Goal: Task Accomplishment & Management: Manage account settings

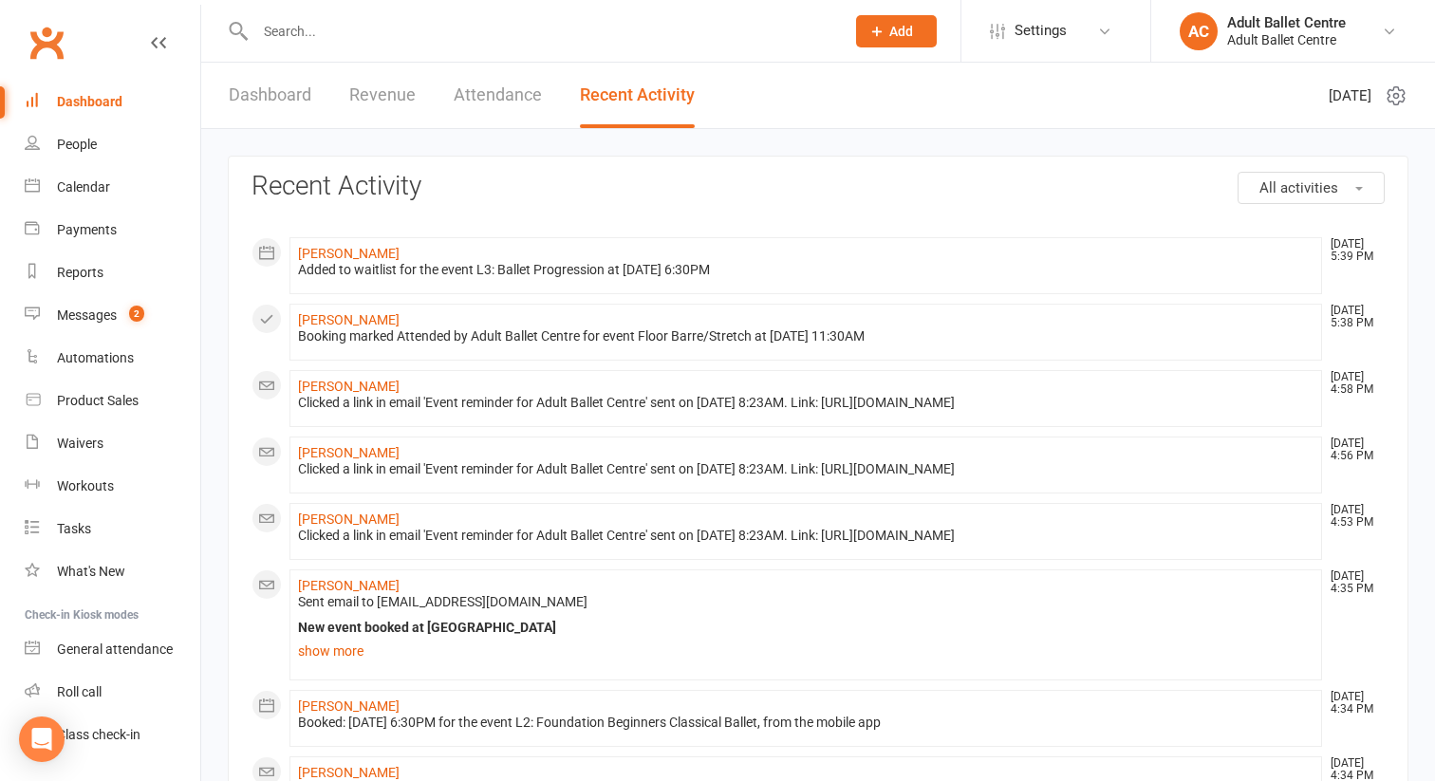
click at [84, 111] on link "Dashboard" at bounding box center [113, 102] width 176 height 43
click at [76, 183] on div "Calendar" at bounding box center [83, 186] width 53 height 15
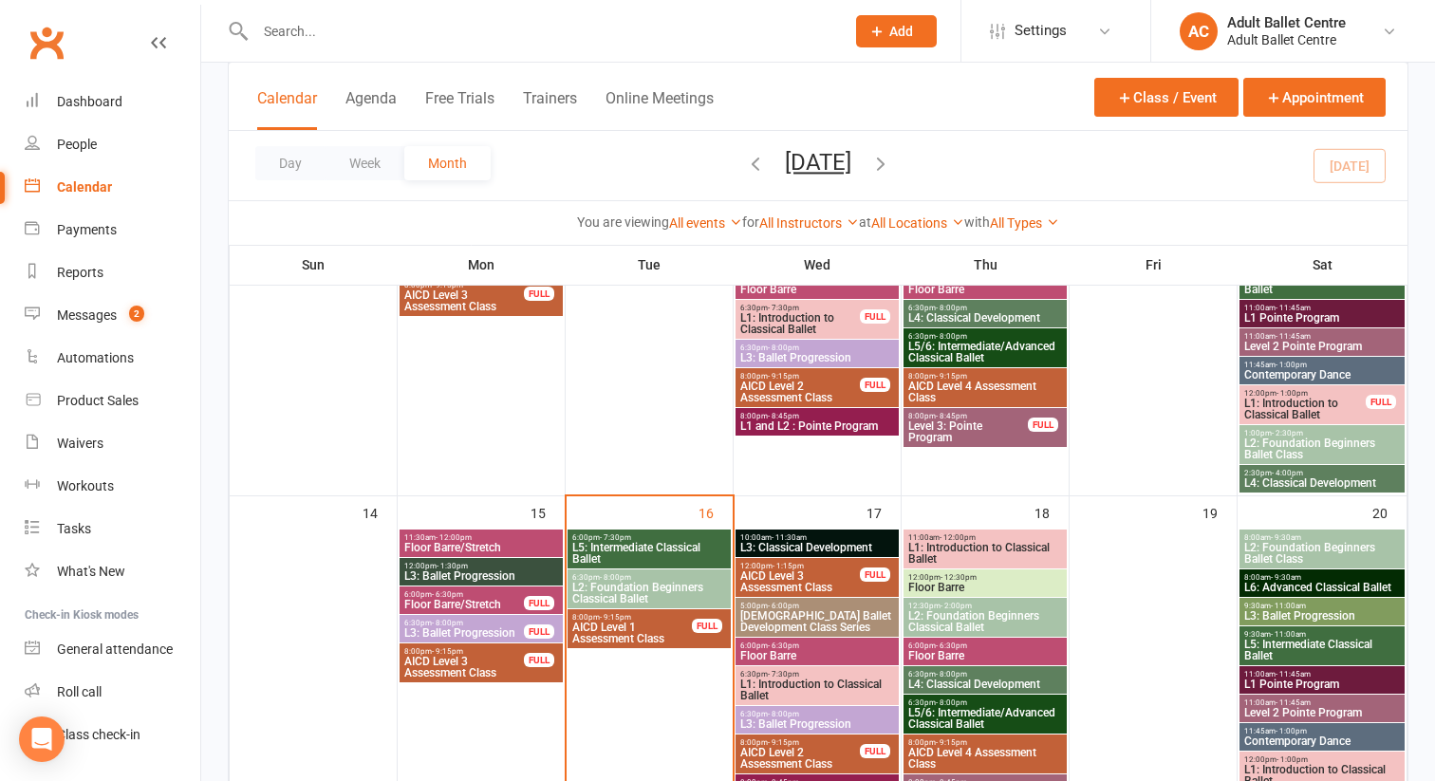
scroll to position [668, 0]
click at [801, 537] on span "- 11:30am" at bounding box center [788, 536] width 35 height 9
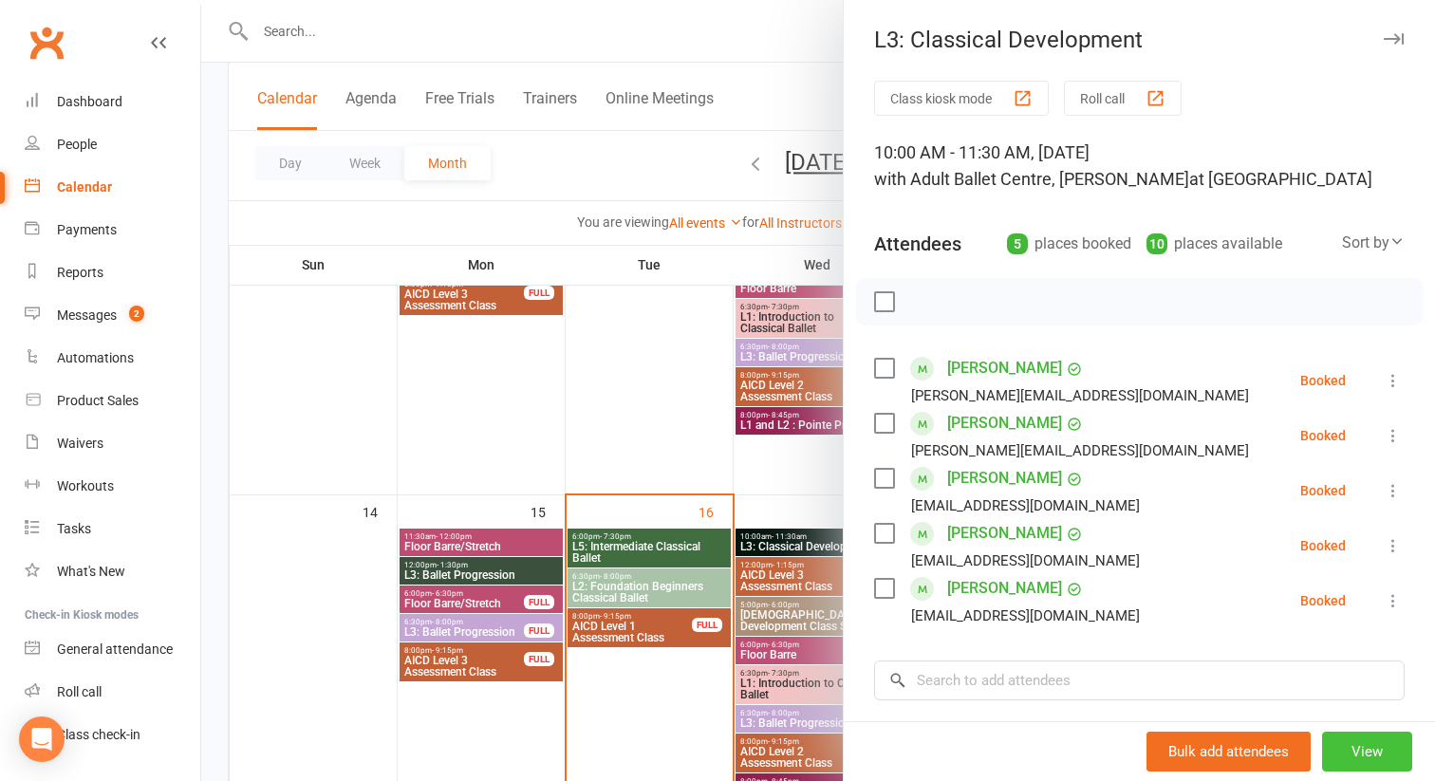
click at [1384, 741] on button "View" at bounding box center [1367, 752] width 90 height 40
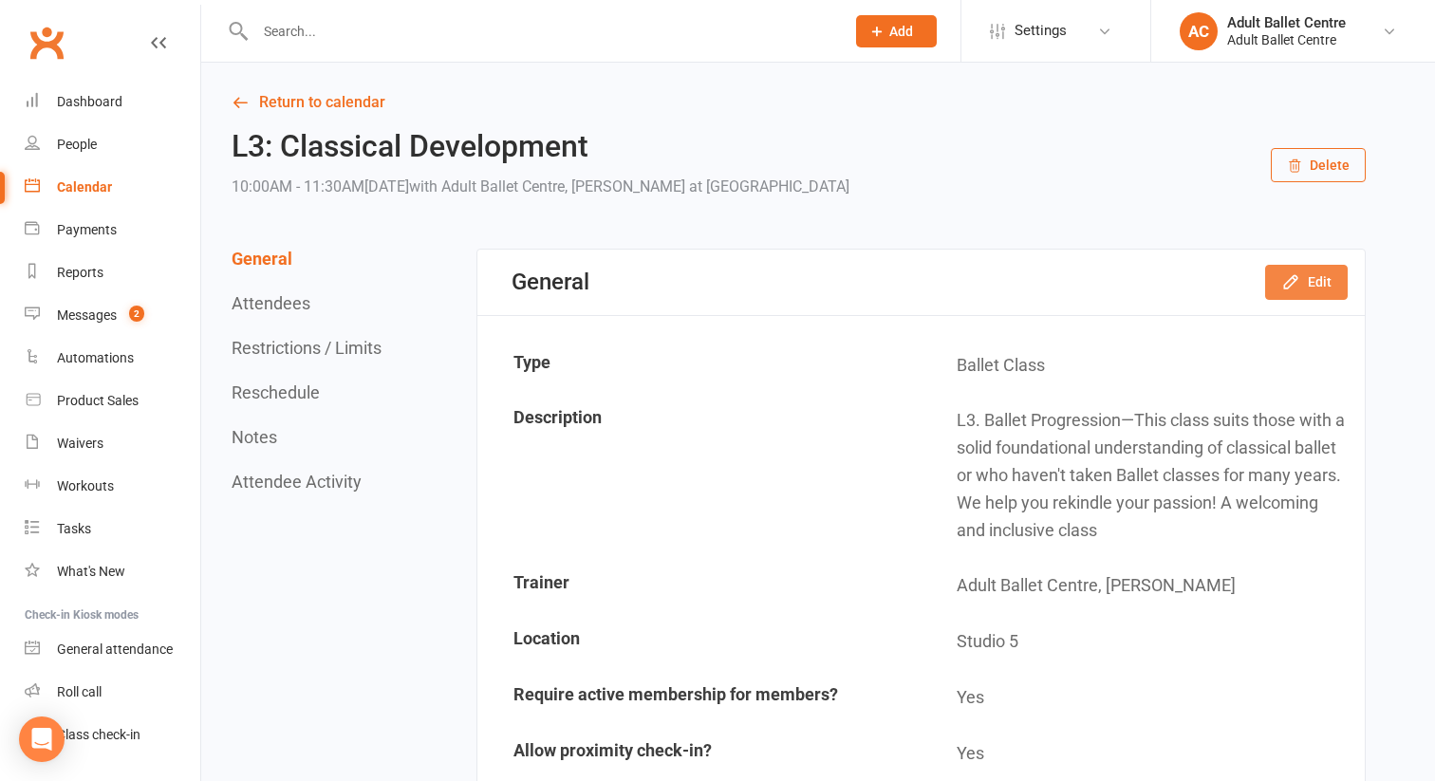
click at [1290, 269] on button "Edit" at bounding box center [1306, 282] width 83 height 34
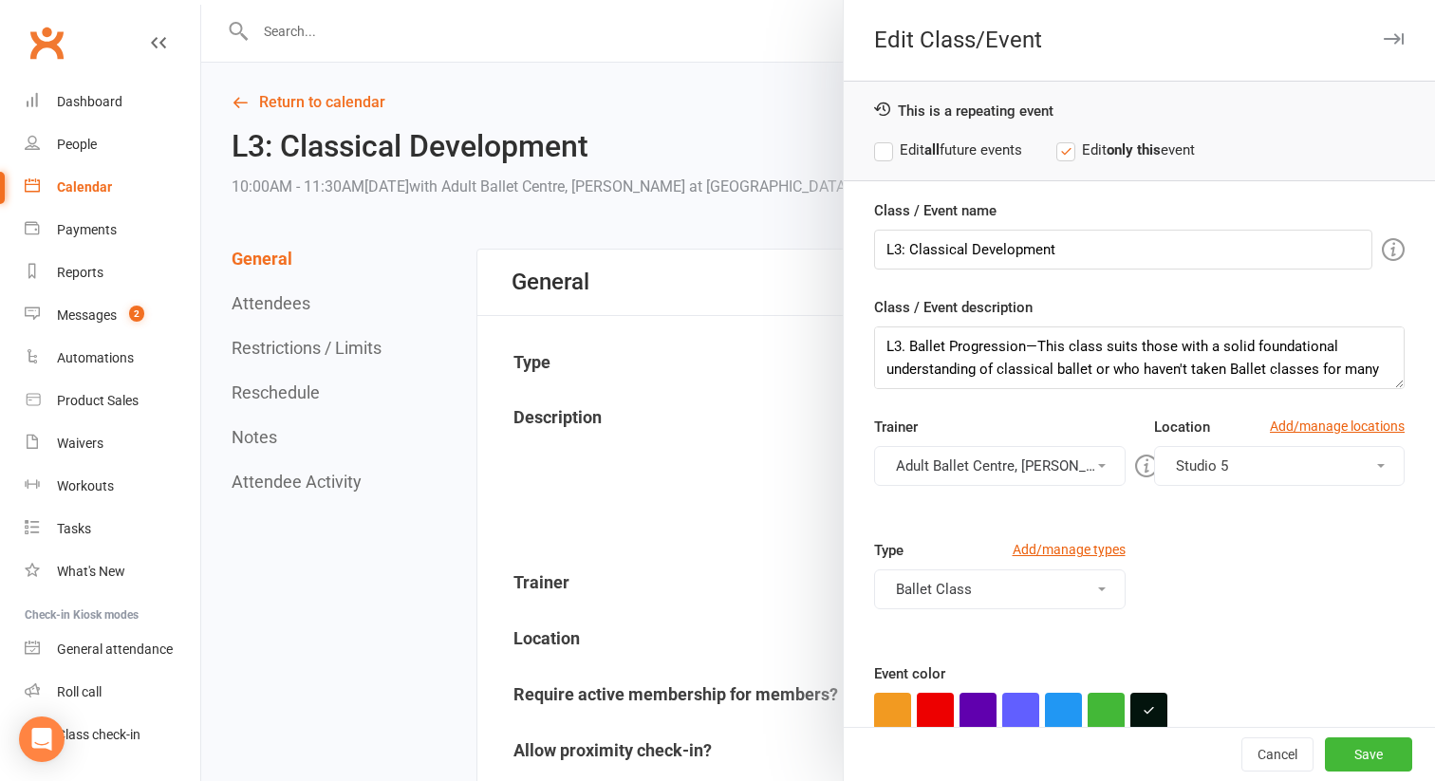
click at [990, 463] on button "Adult Ballet Centre, [PERSON_NAME]" at bounding box center [999, 466] width 251 height 40
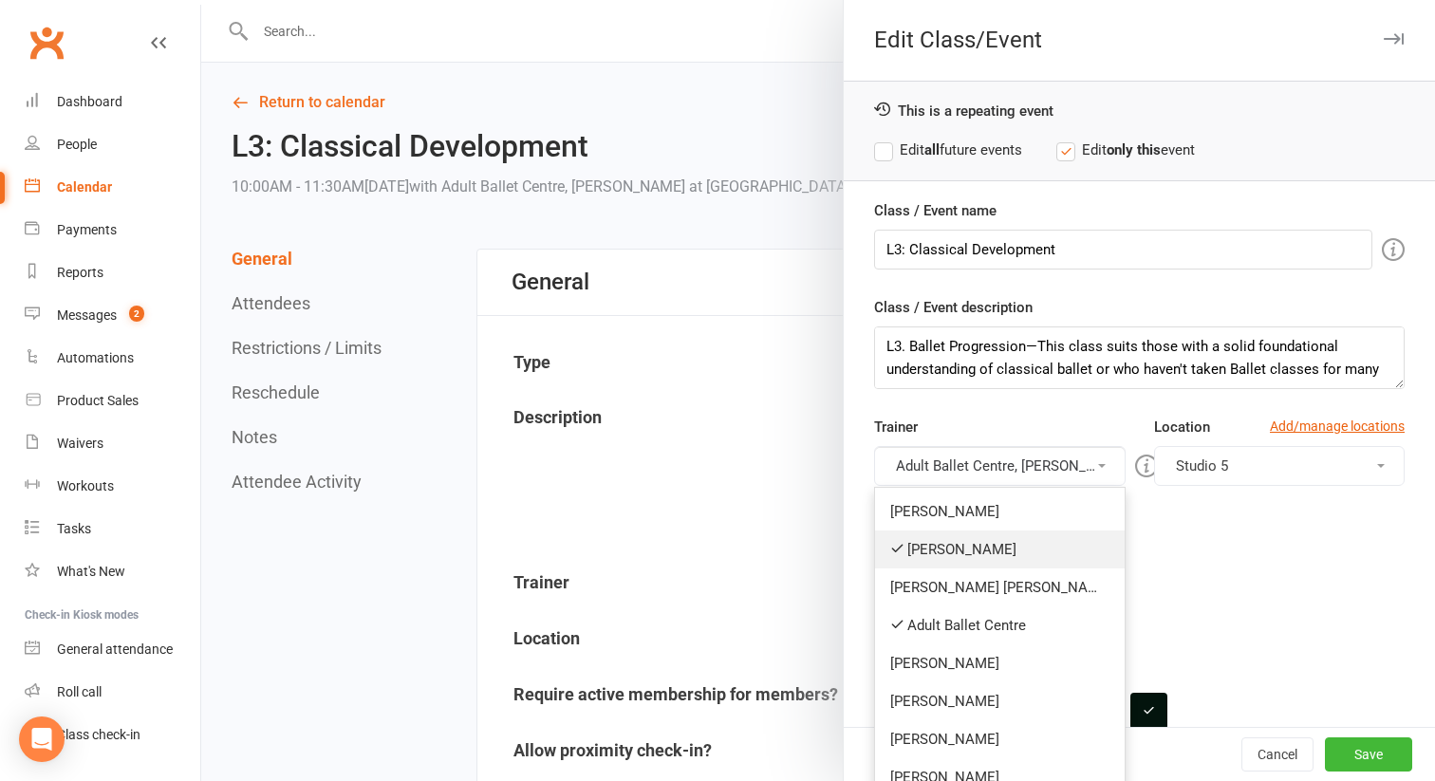
click at [957, 548] on link "[PERSON_NAME]" at bounding box center [1000, 549] width 250 height 38
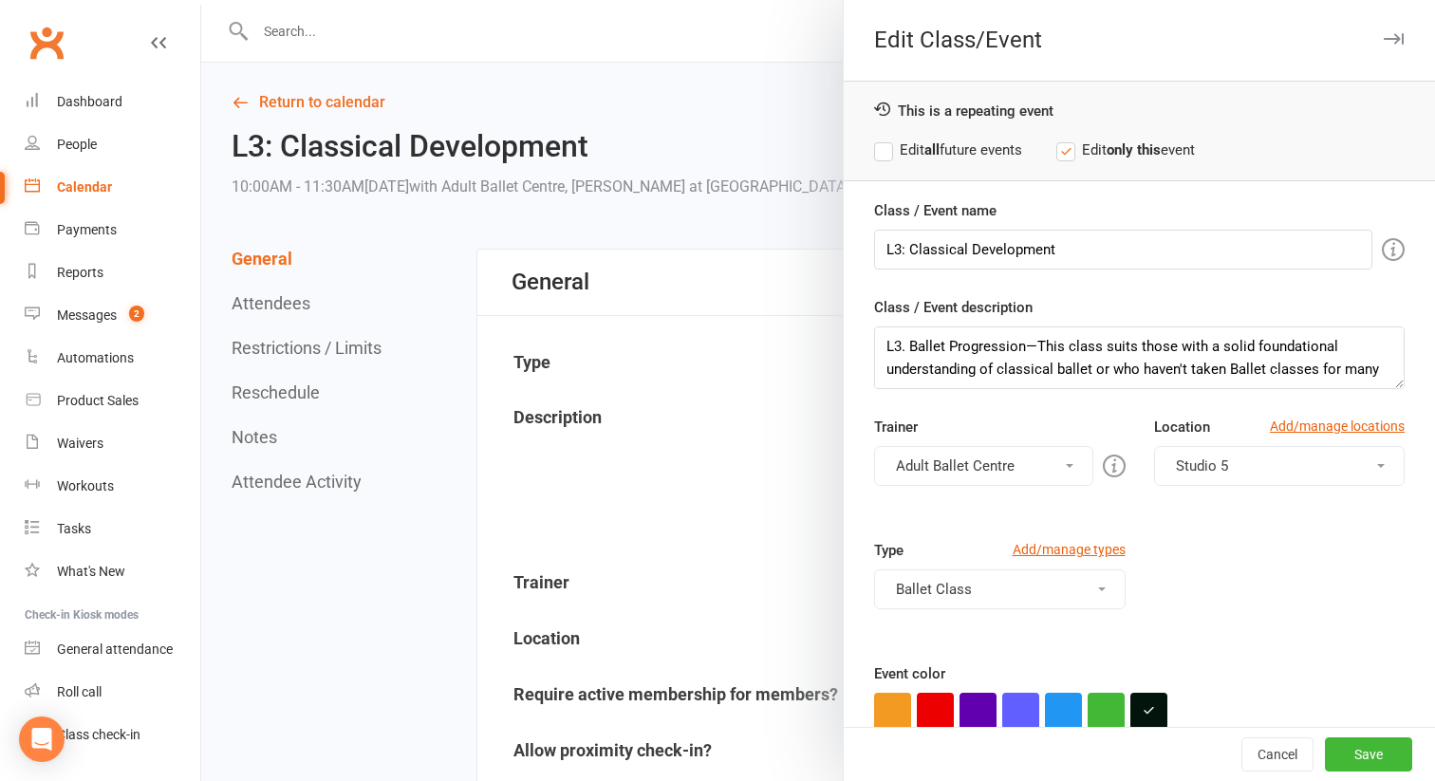
click at [975, 464] on button "Adult Ballet Centre" at bounding box center [983, 466] width 219 height 40
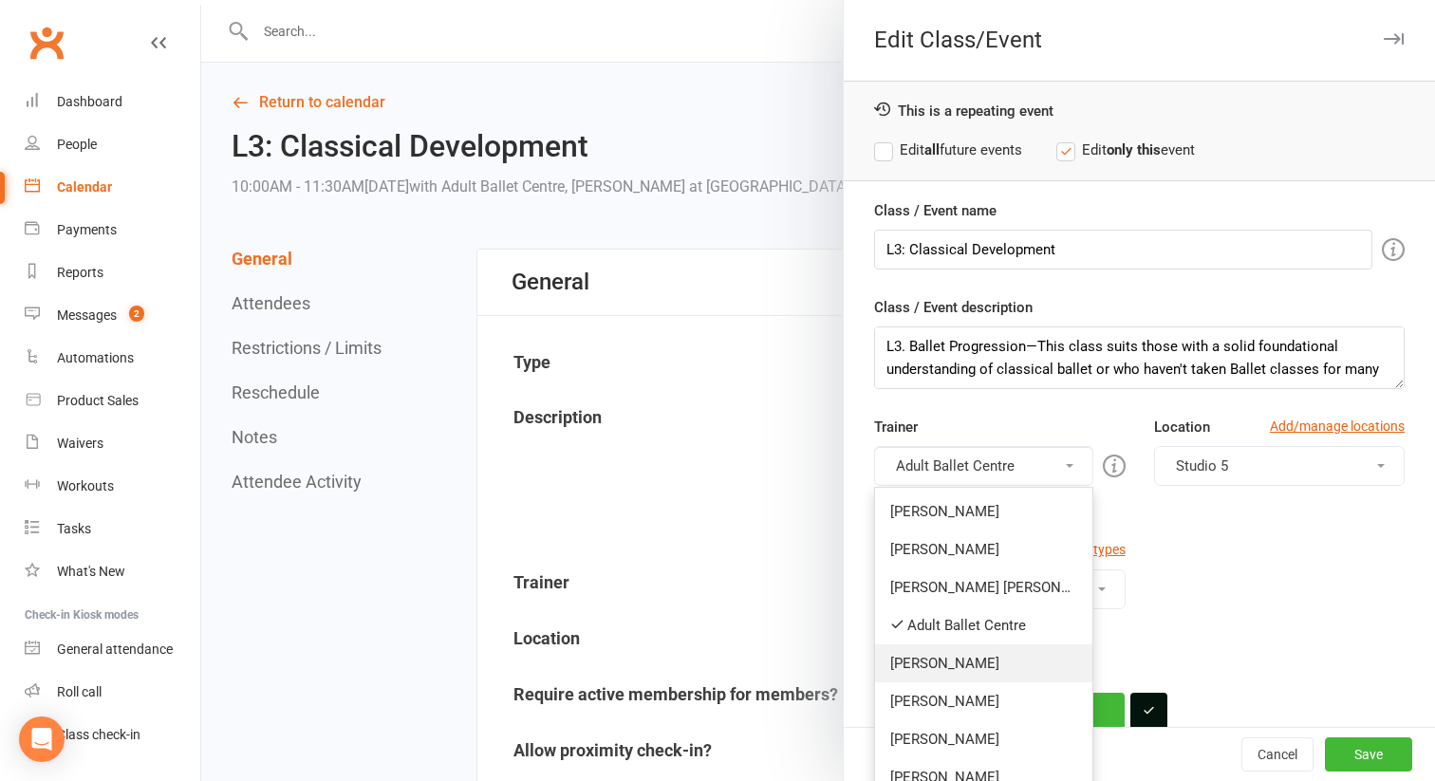
click at [966, 663] on link "[PERSON_NAME]" at bounding box center [983, 663] width 217 height 38
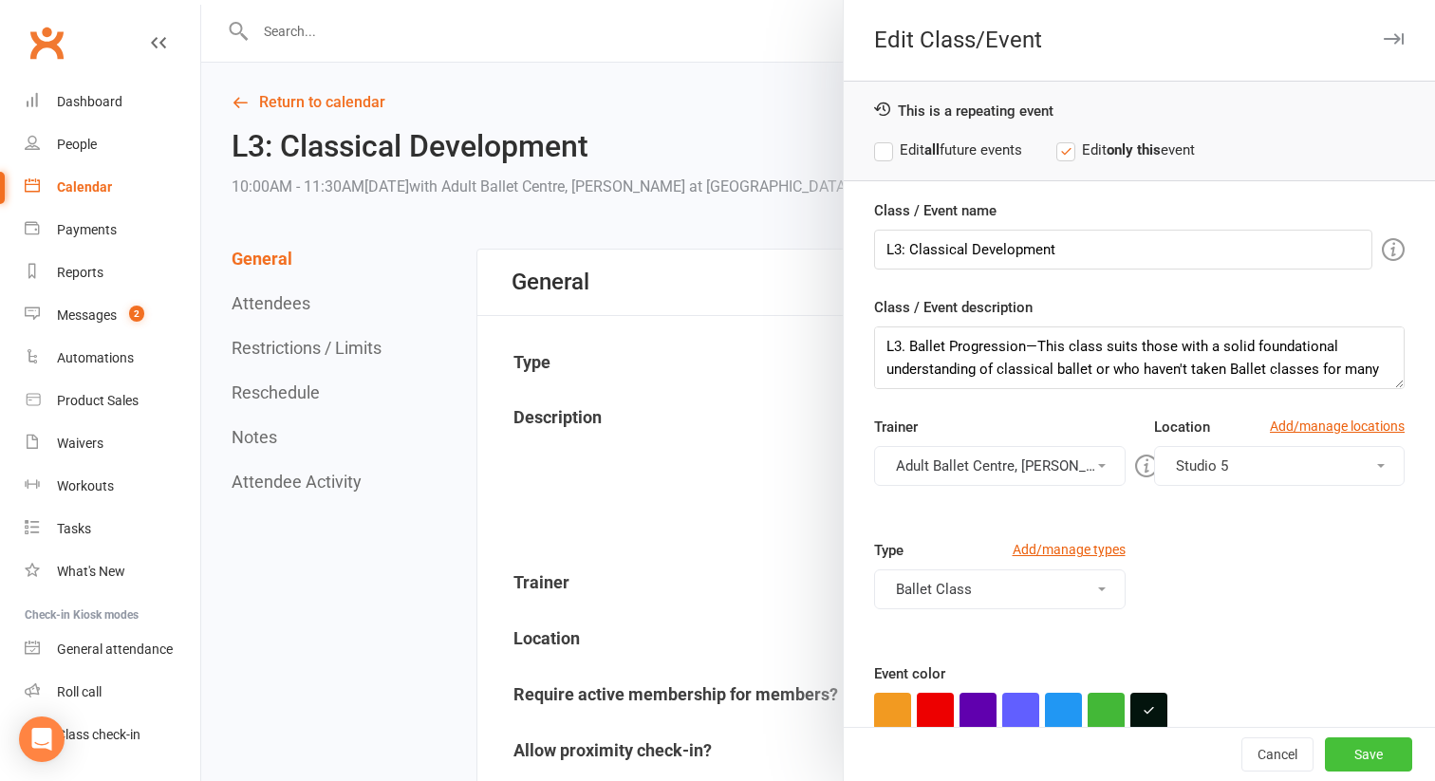
click at [1368, 760] on button "Save" at bounding box center [1368, 754] width 87 height 34
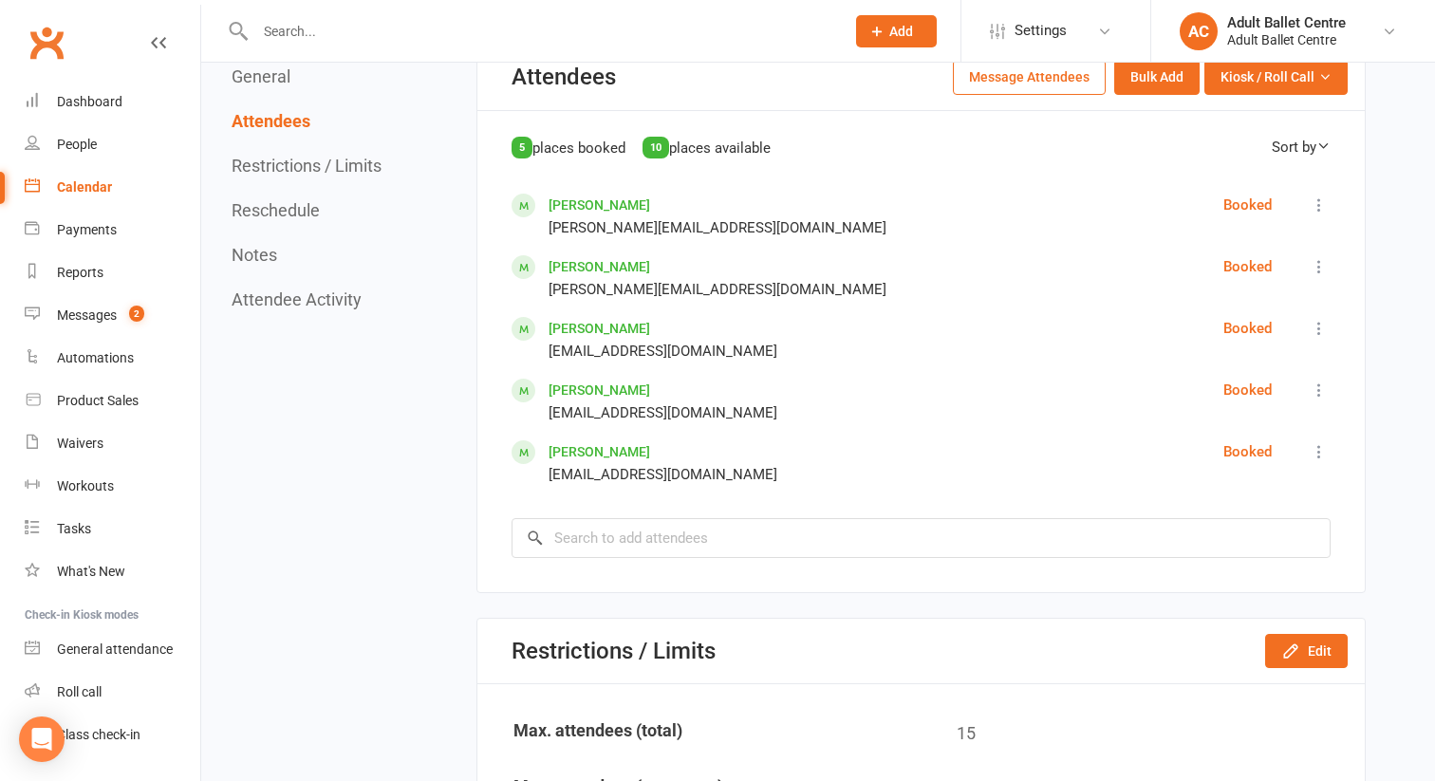
scroll to position [1050, 0]
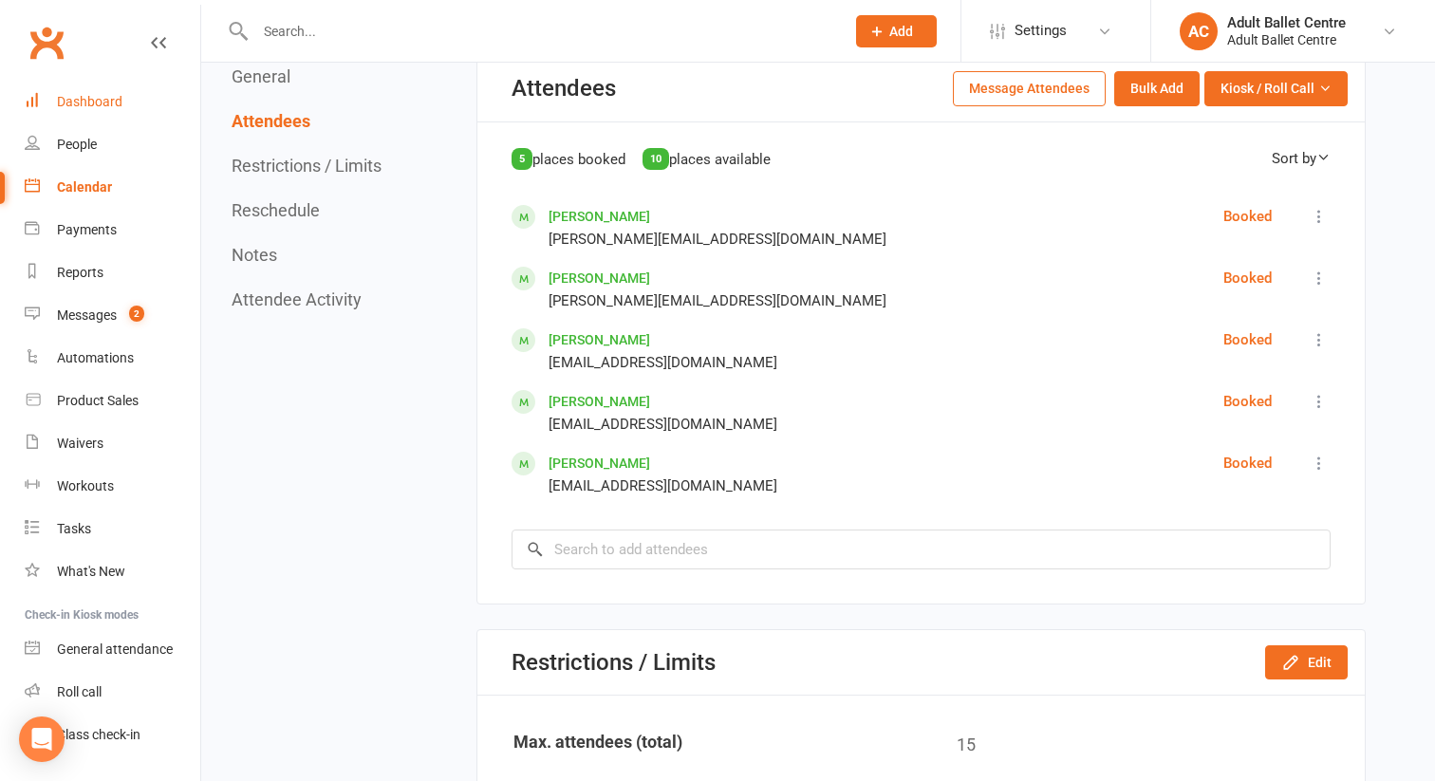
click at [92, 103] on div "Dashboard" at bounding box center [89, 101] width 65 height 15
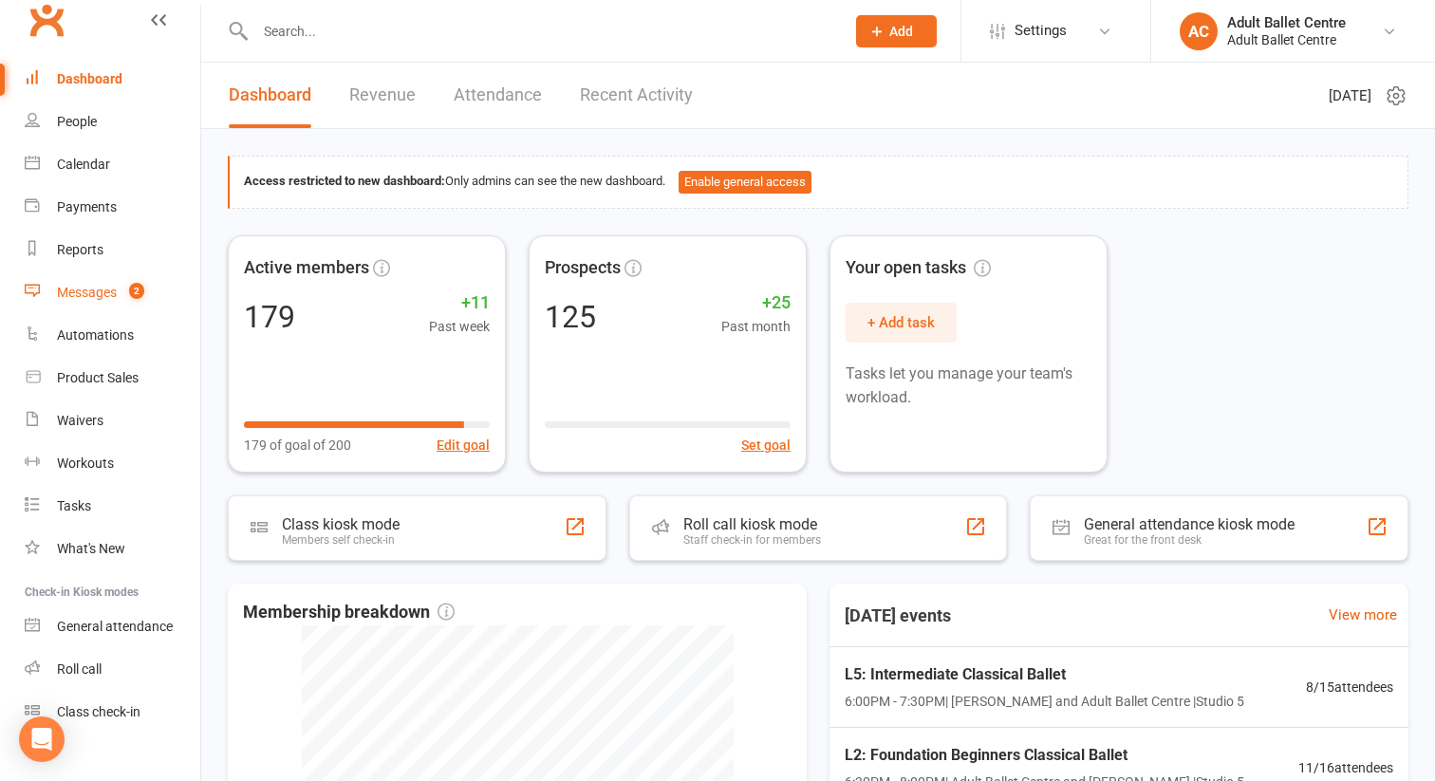
scroll to position [35, 0]
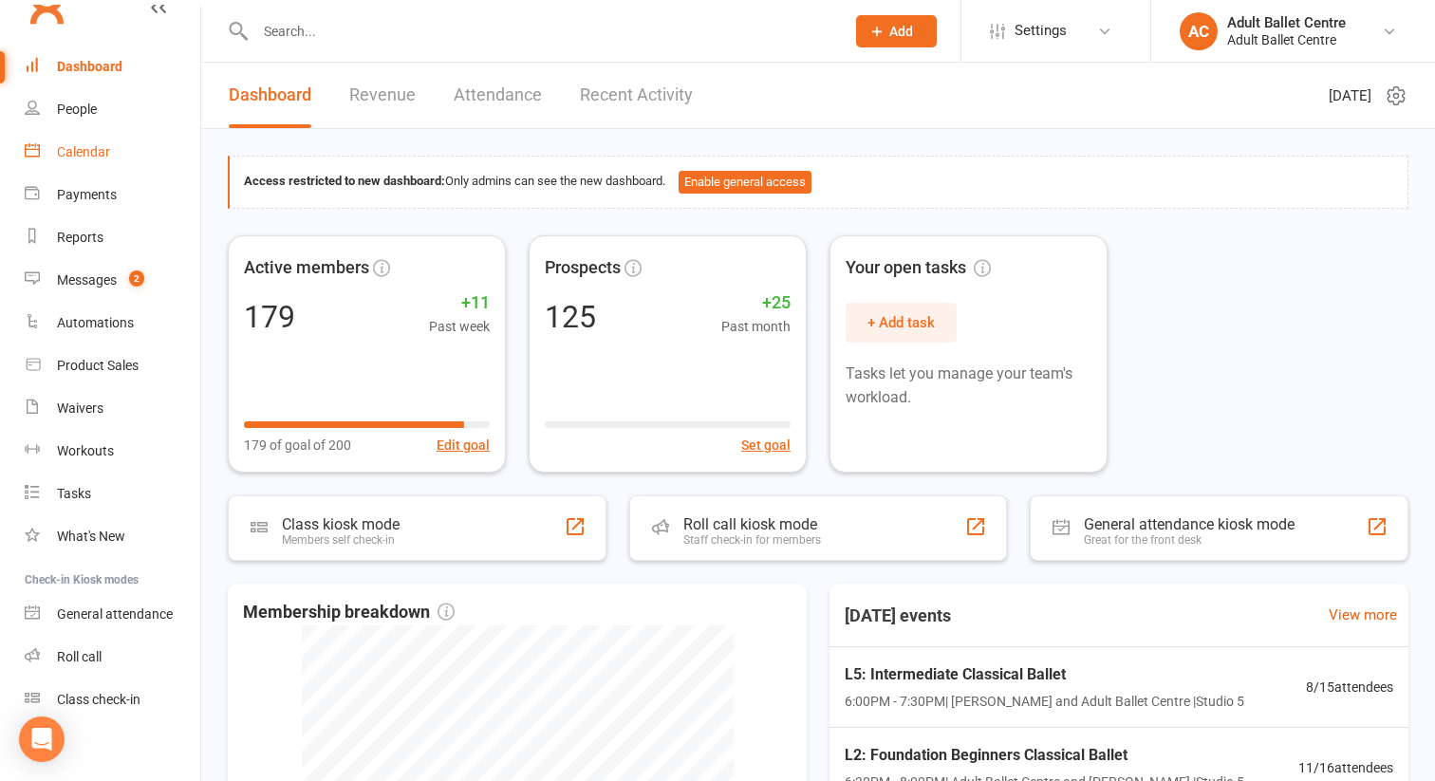
click at [91, 158] on div "Calendar" at bounding box center [83, 151] width 53 height 15
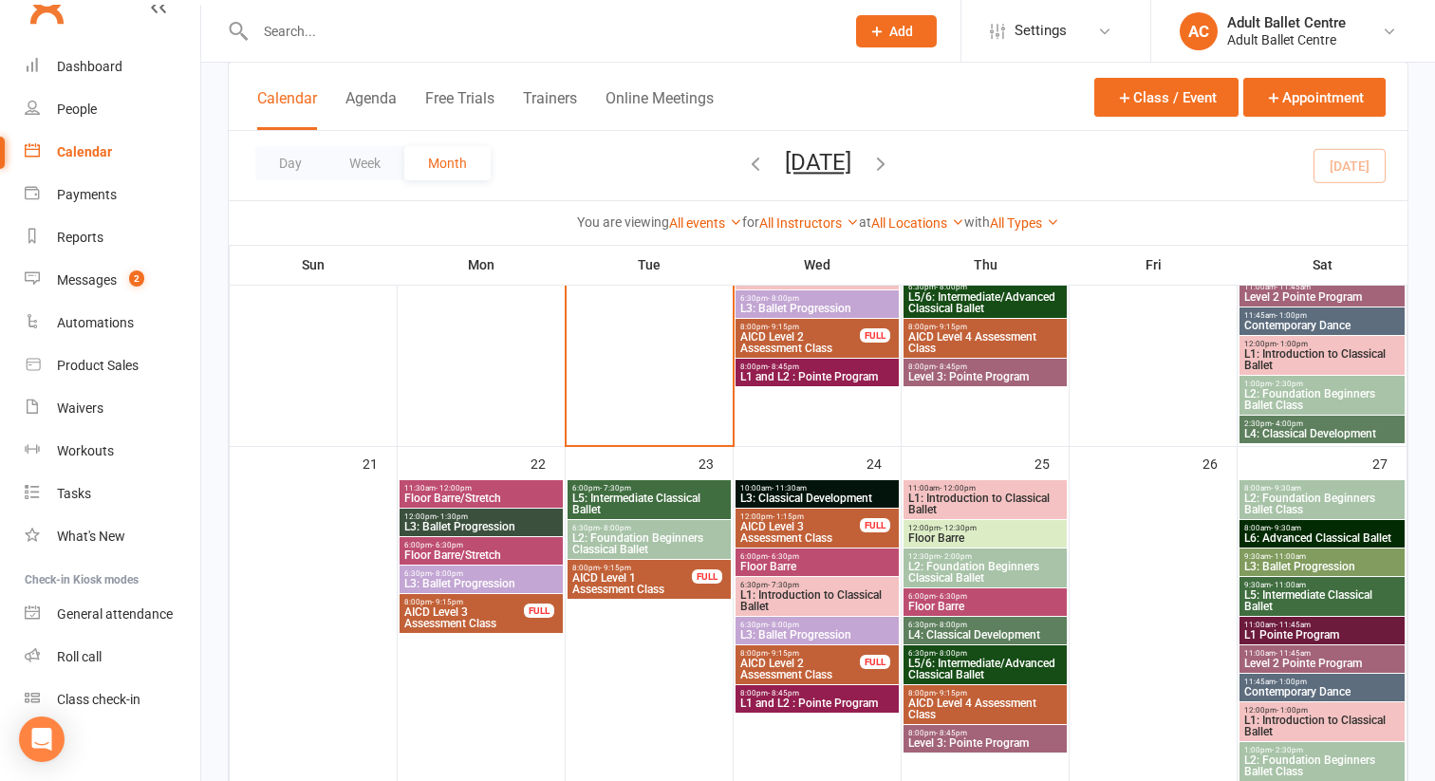
scroll to position [1122, 0]
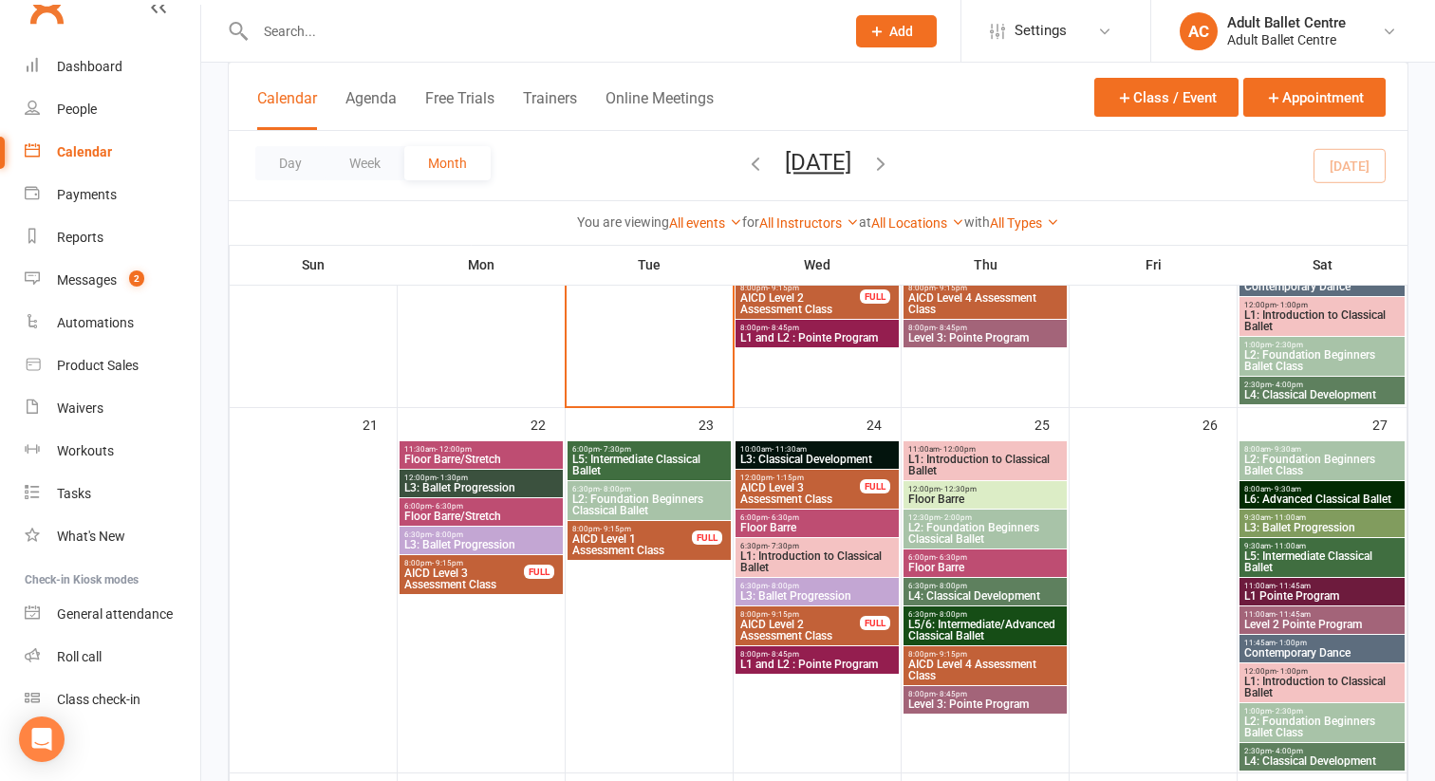
click at [484, 454] on span "Floor Barre/Stretch" at bounding box center [481, 459] width 156 height 11
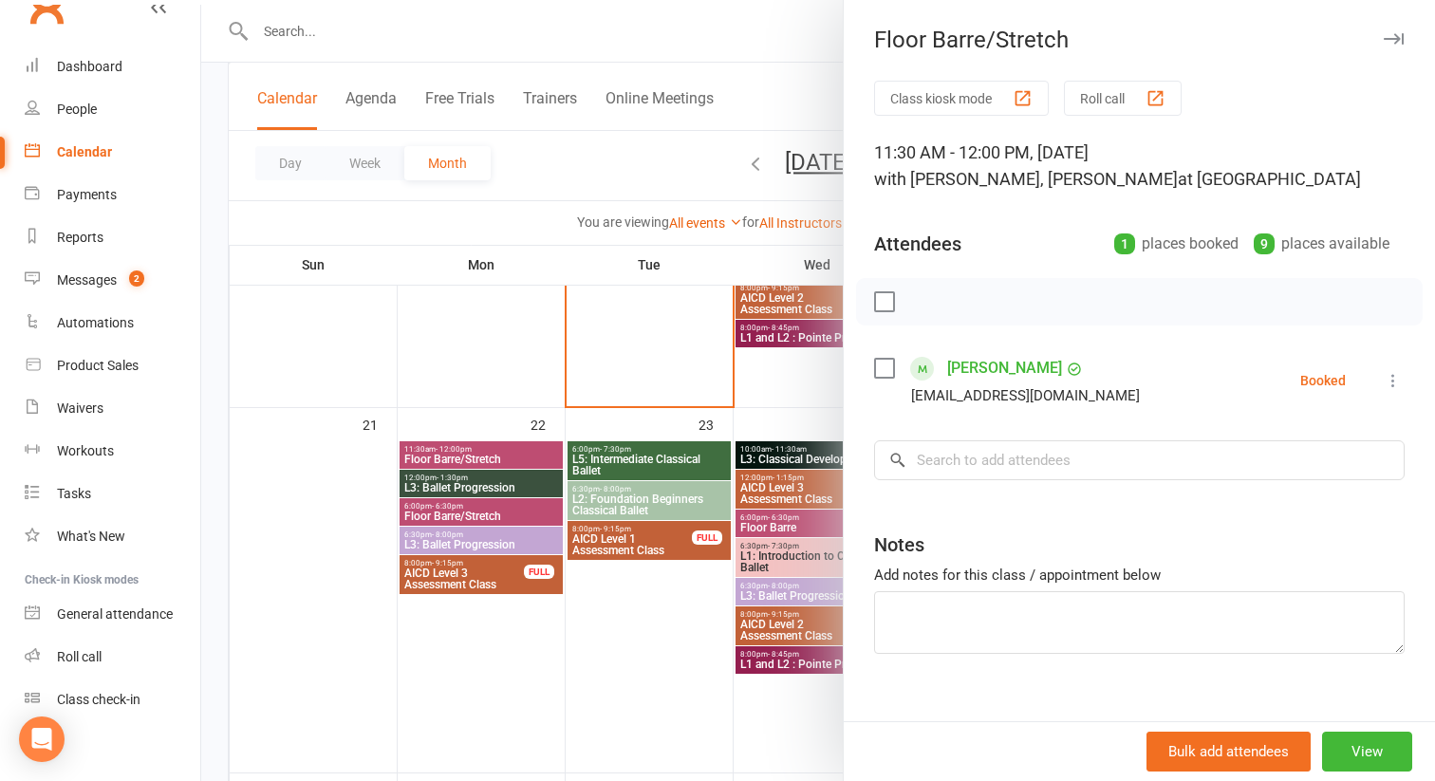
click at [429, 485] on div at bounding box center [818, 390] width 1234 height 781
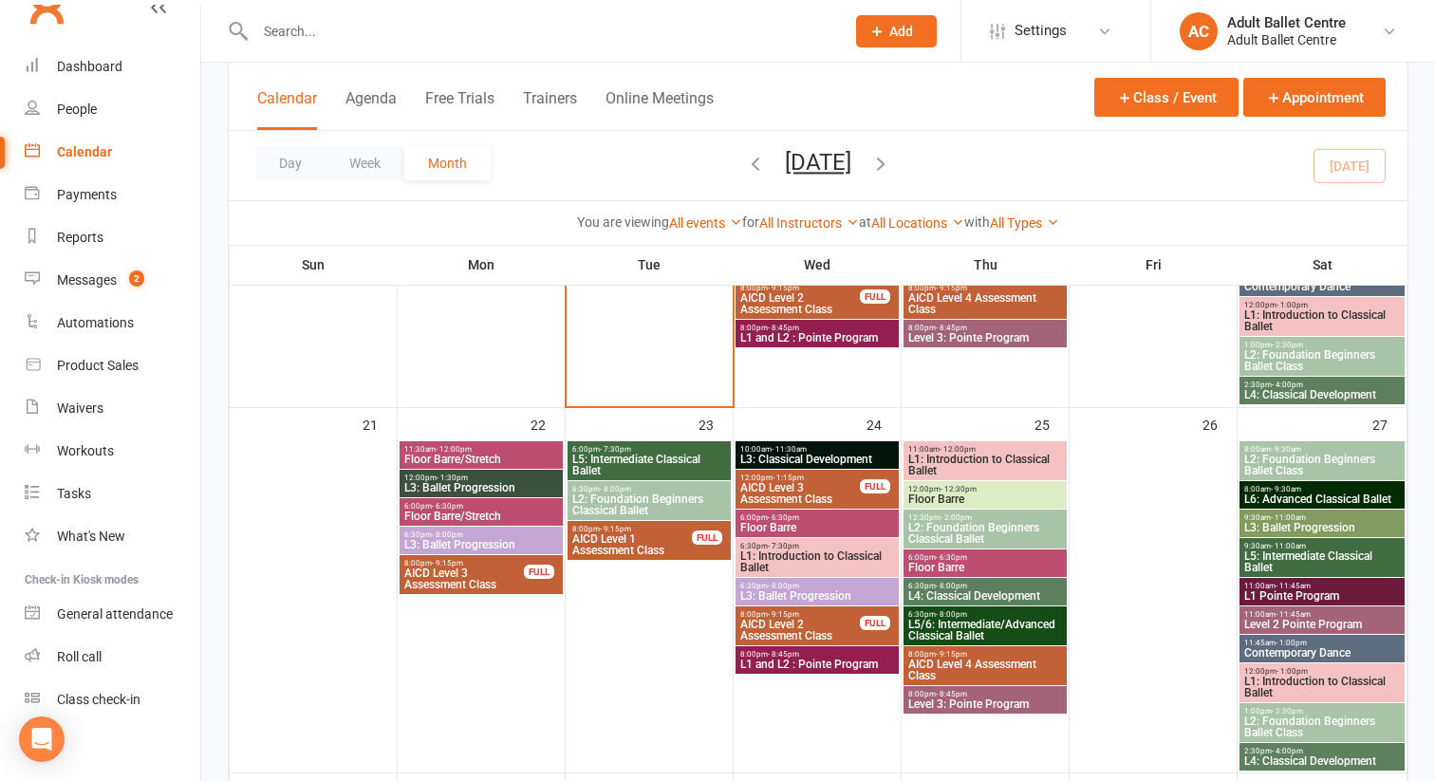
click at [519, 482] on span "L3: Ballet Progression" at bounding box center [481, 487] width 156 height 11
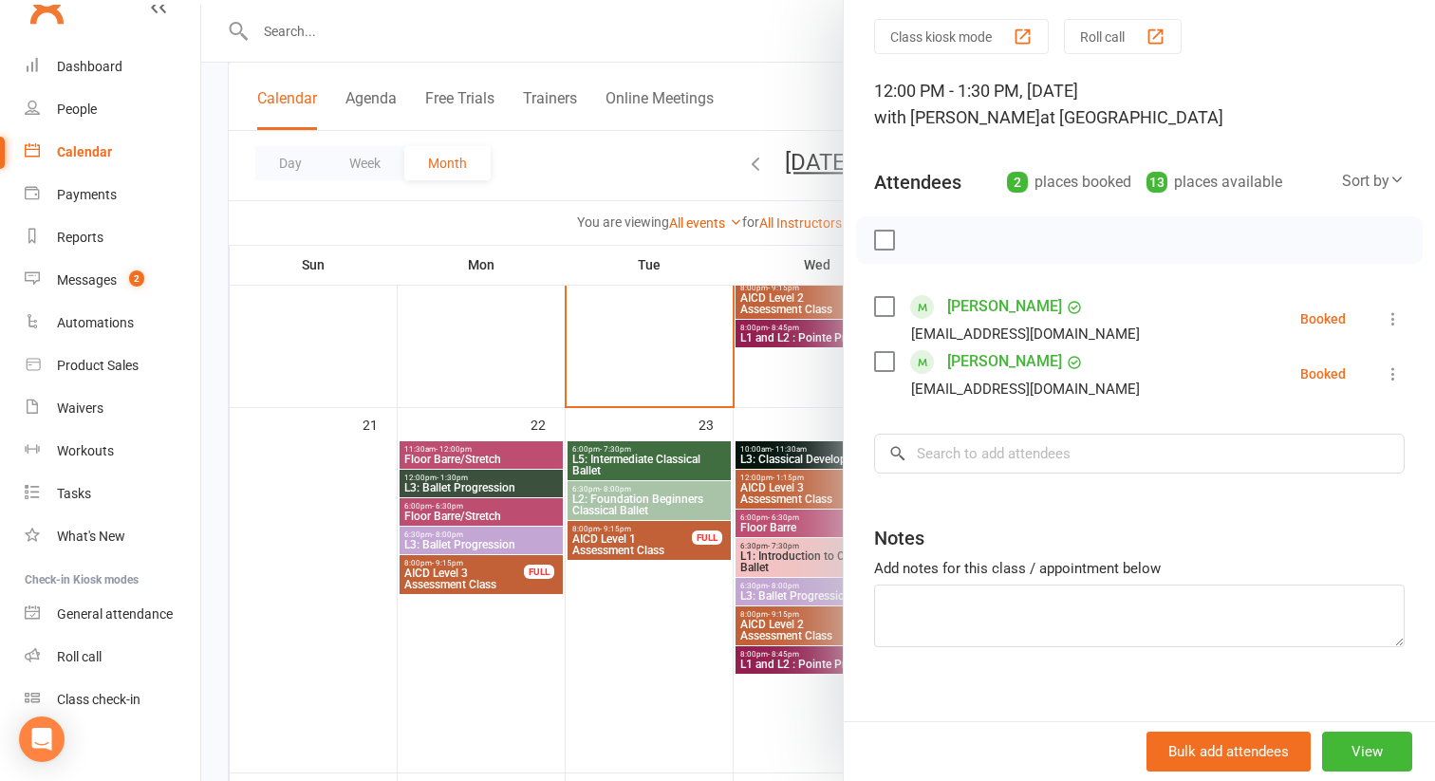
scroll to position [83, 0]
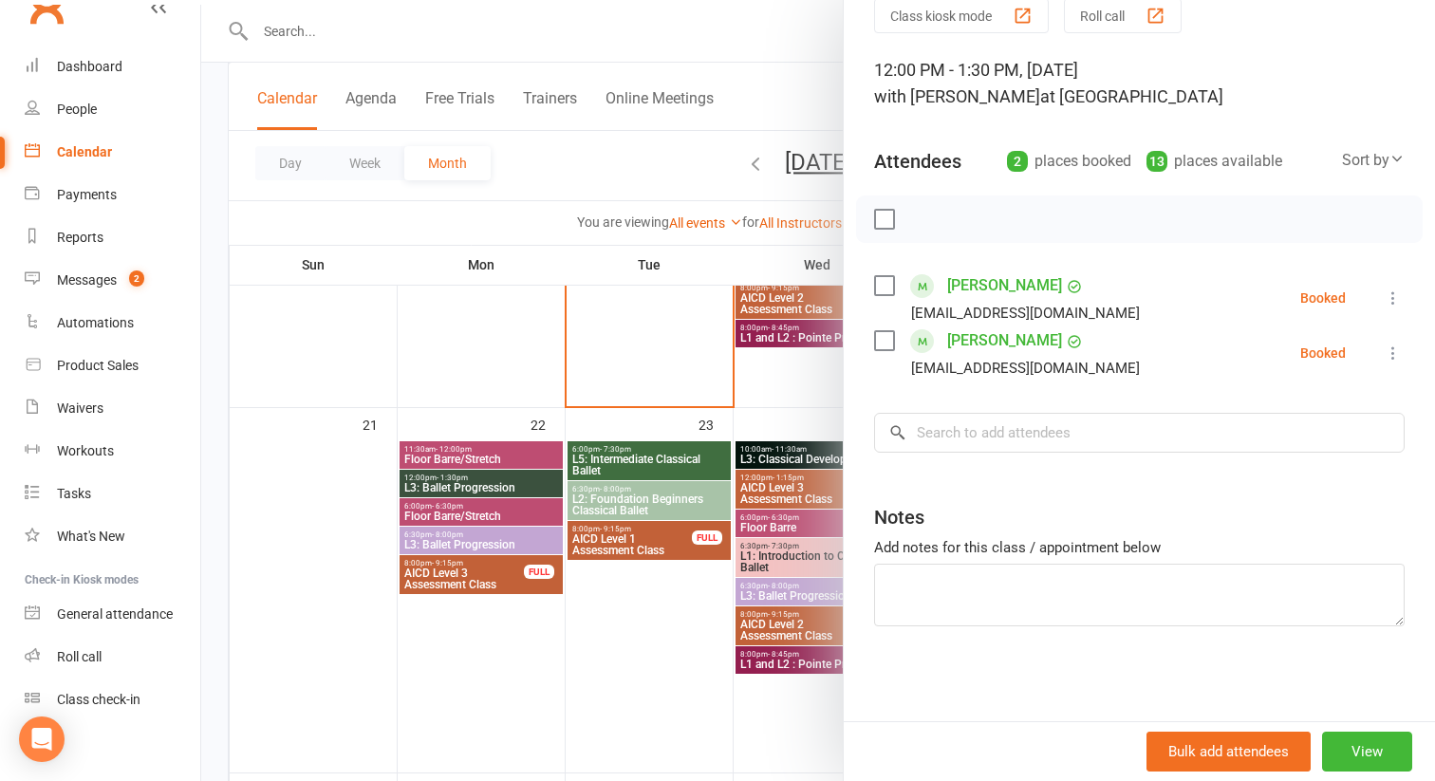
click at [452, 359] on div at bounding box center [818, 390] width 1234 height 781
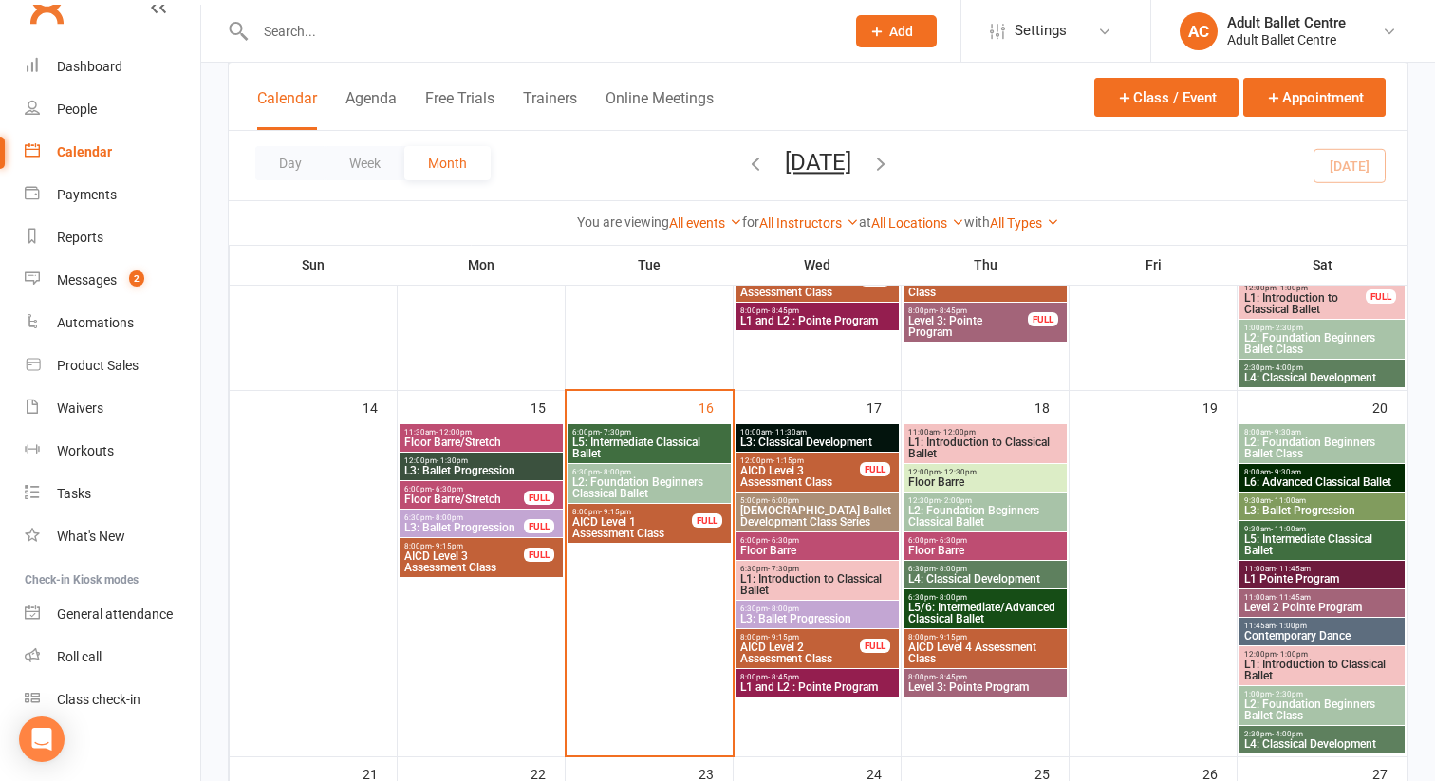
scroll to position [771, 0]
click at [298, 30] on input "text" at bounding box center [541, 31] width 582 height 27
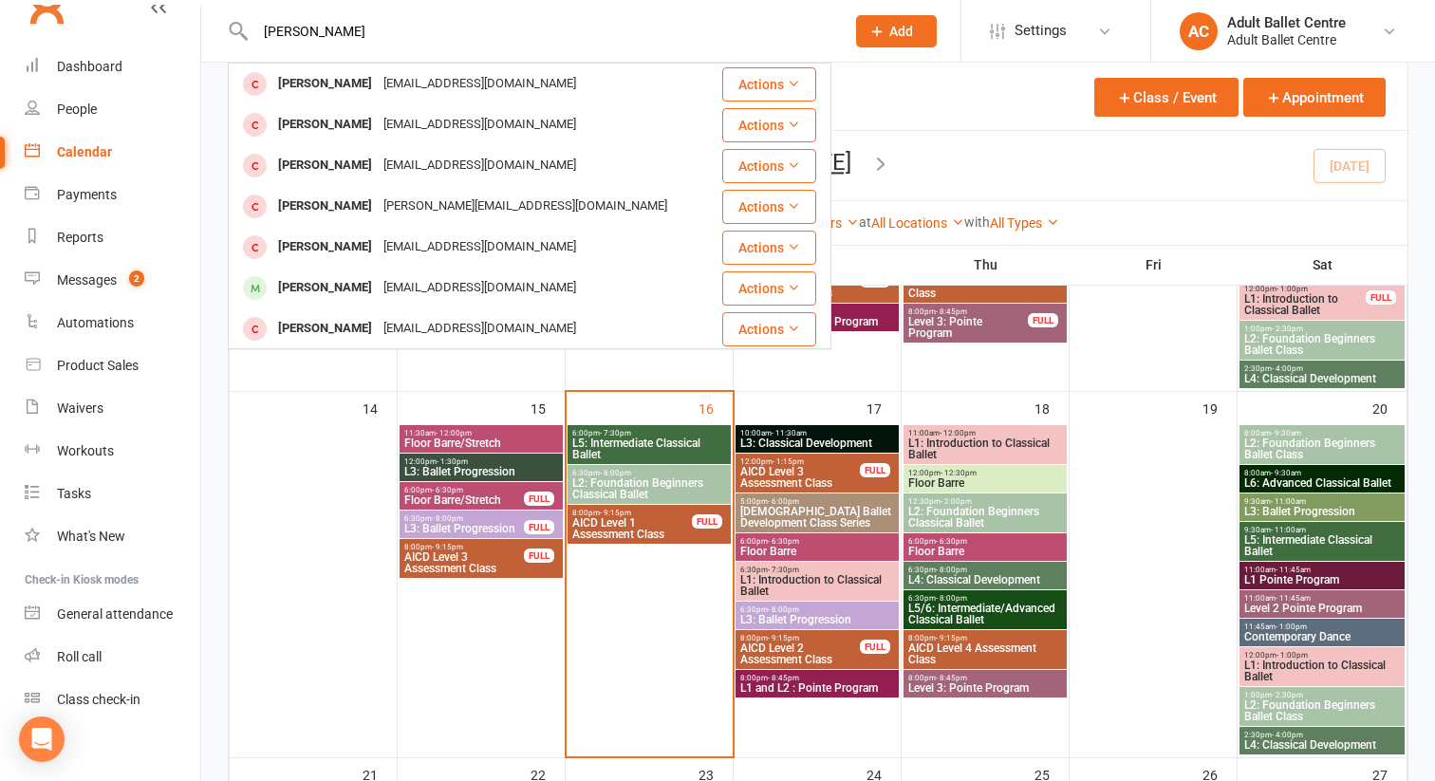
type input "[PERSON_NAME]"
click at [339, 283] on div "[PERSON_NAME]" at bounding box center [324, 288] width 105 height 28
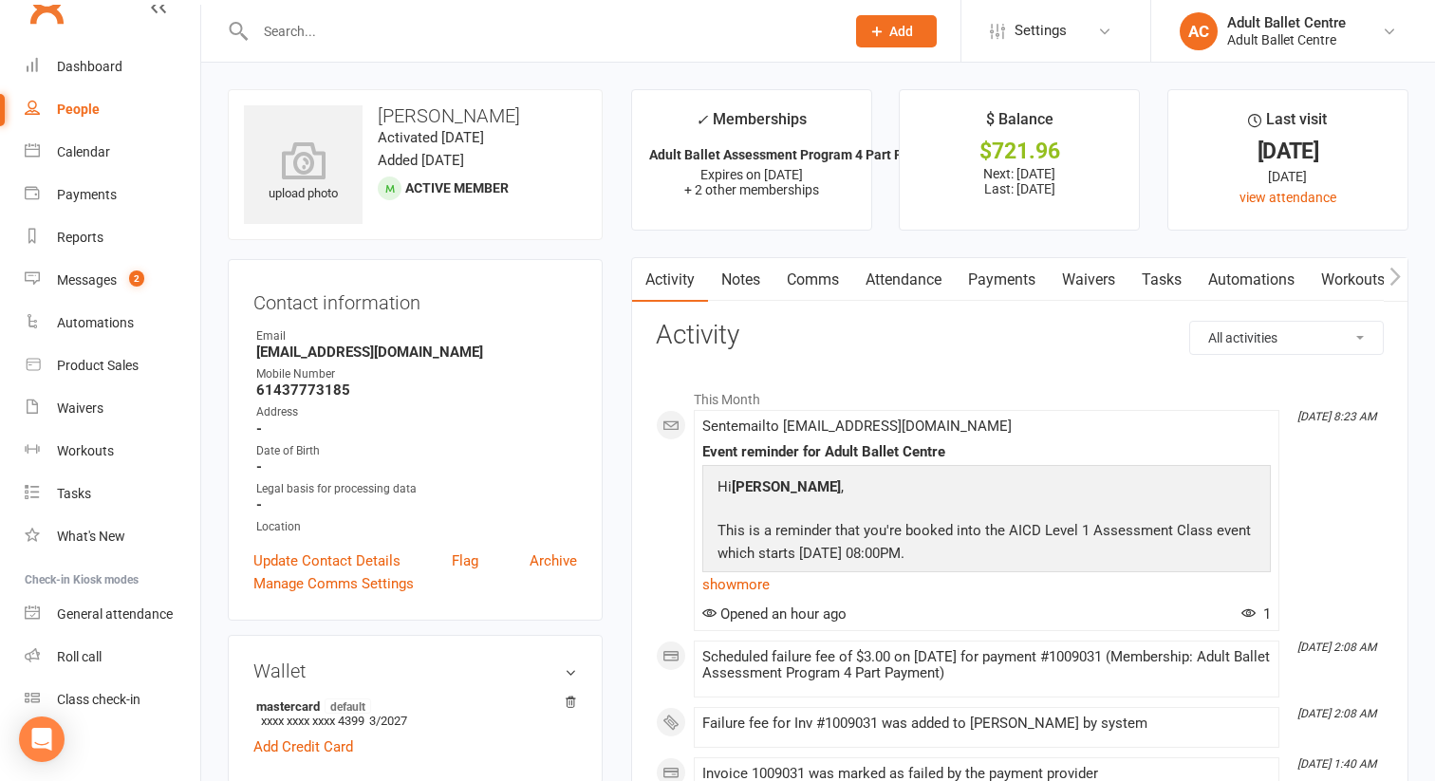
click at [1007, 286] on link "Payments" at bounding box center [1002, 280] width 94 height 44
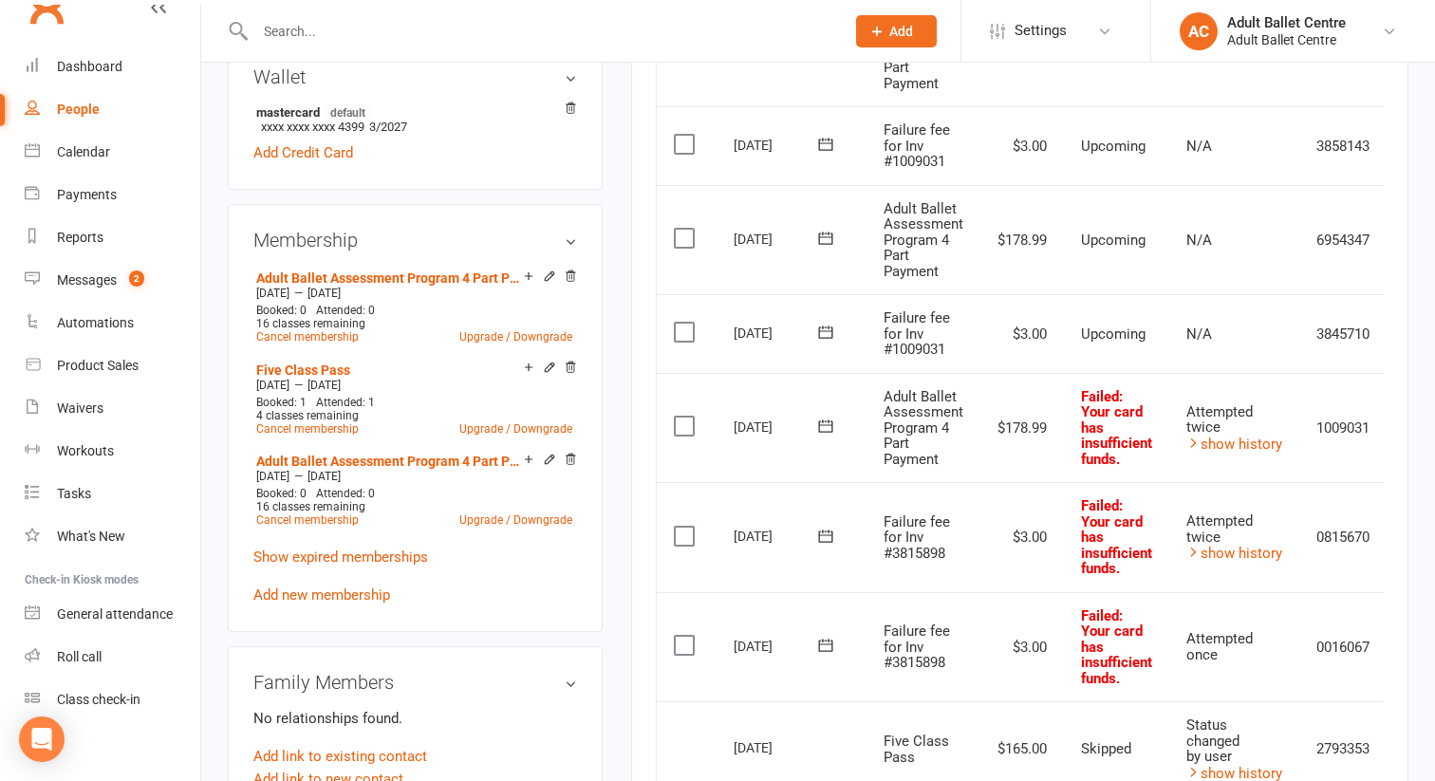
scroll to position [592, 0]
click at [820, 428] on icon at bounding box center [825, 427] width 19 height 19
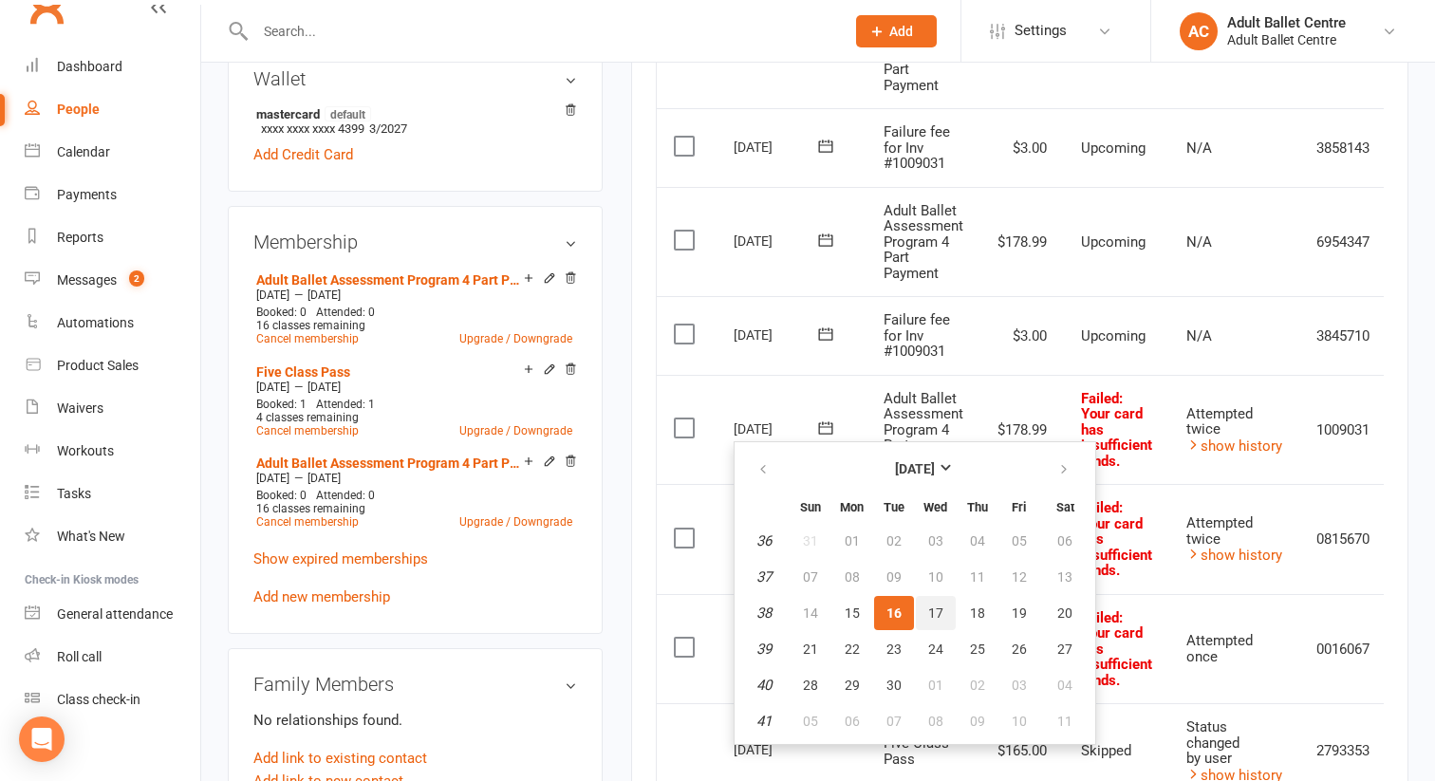
click at [928, 616] on span "17" at bounding box center [935, 612] width 15 height 15
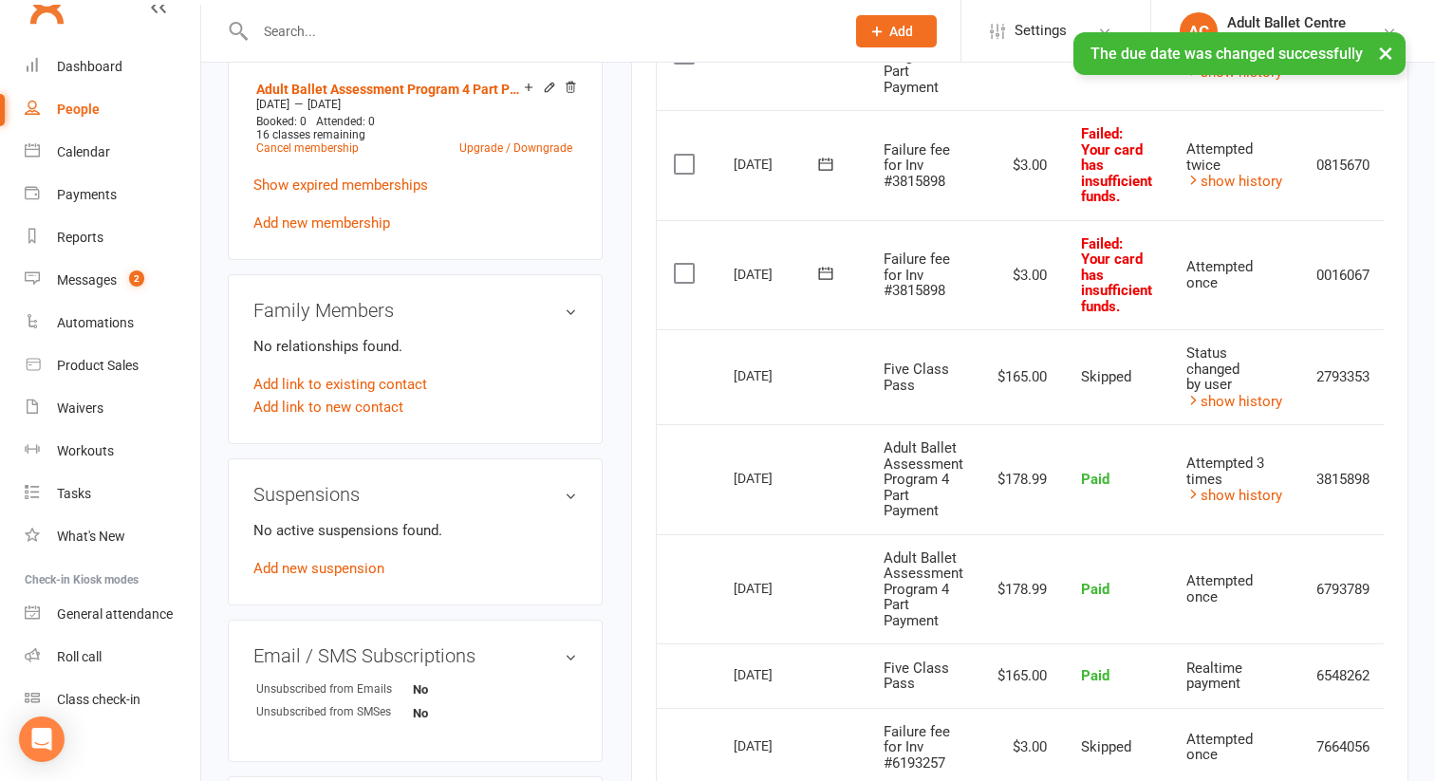
scroll to position [984, 0]
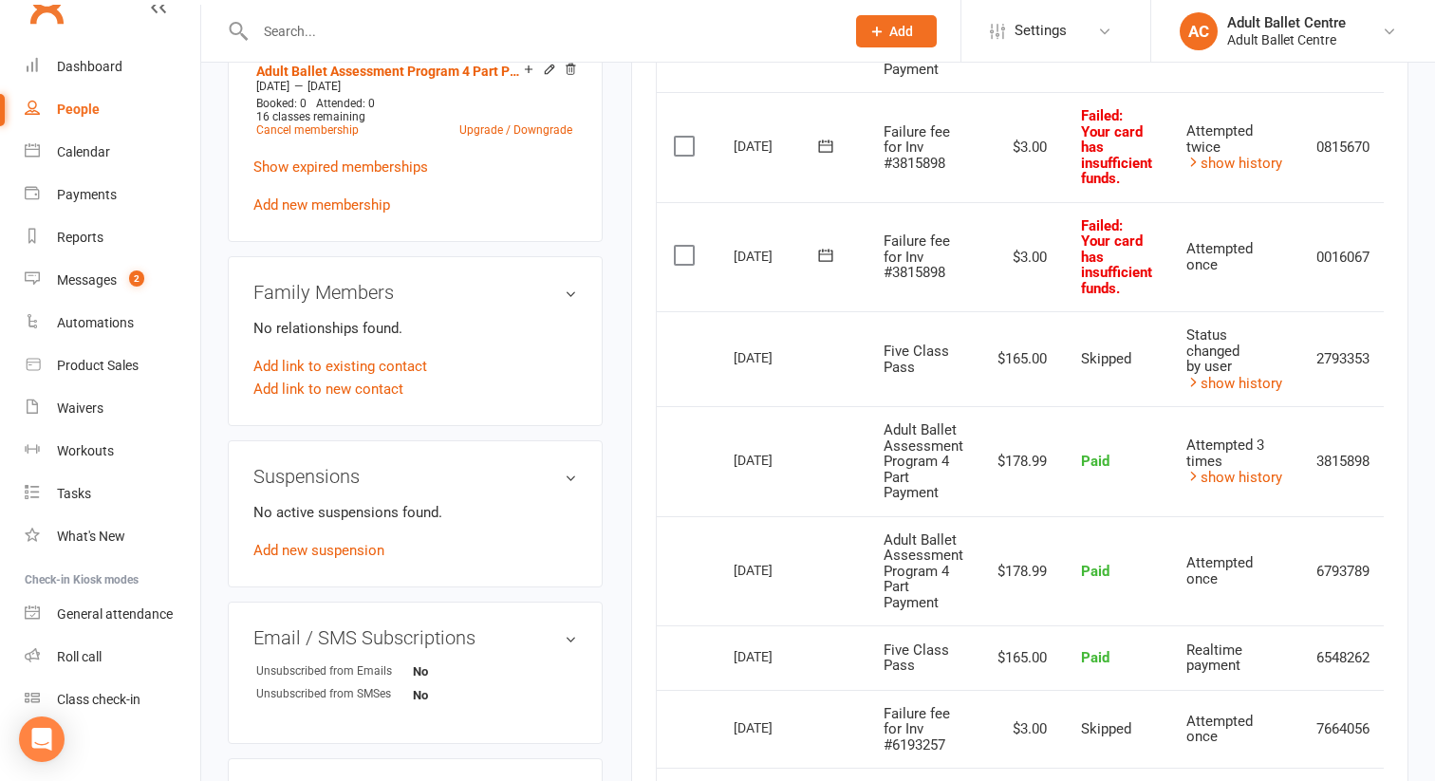
click at [827, 253] on icon at bounding box center [825, 255] width 19 height 19
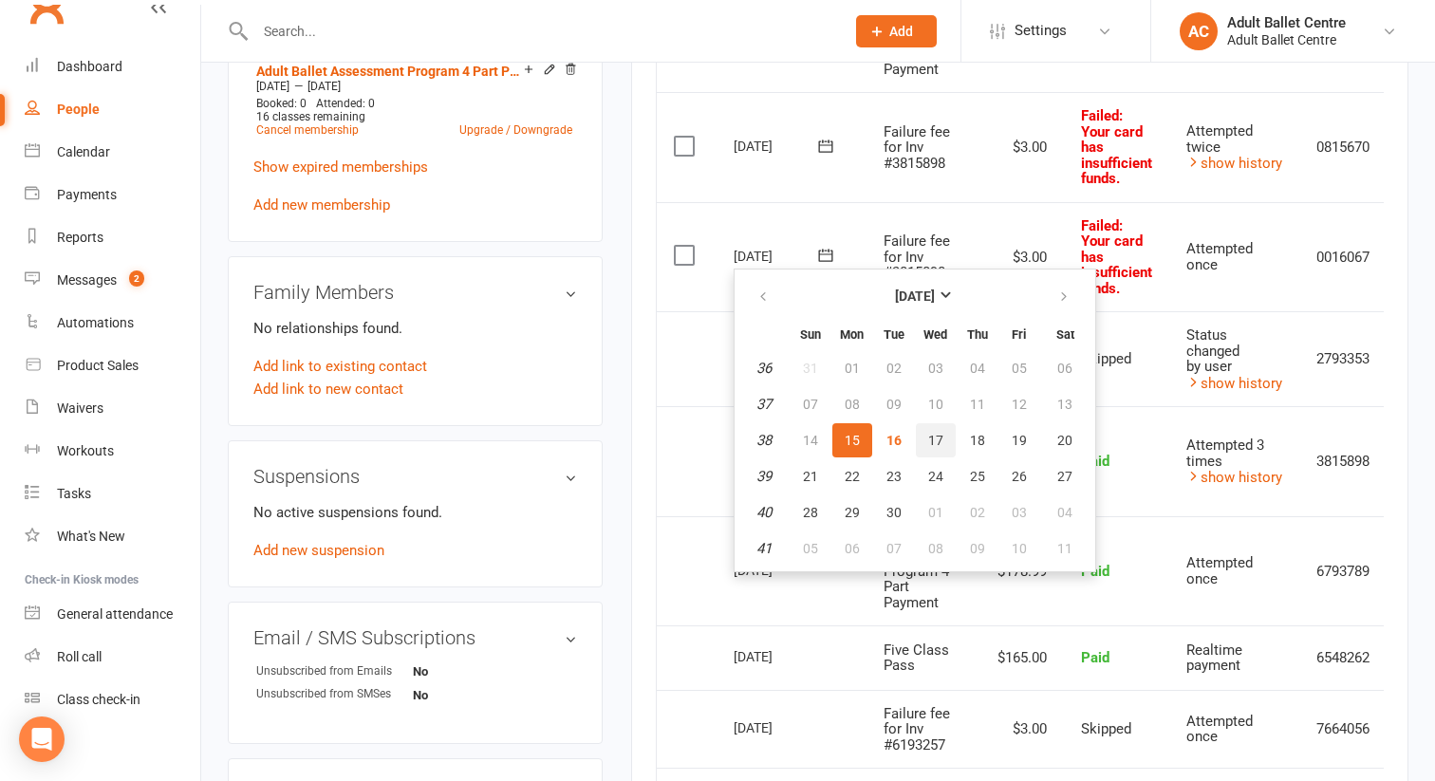
click at [943, 440] on button "17" at bounding box center [936, 440] width 40 height 34
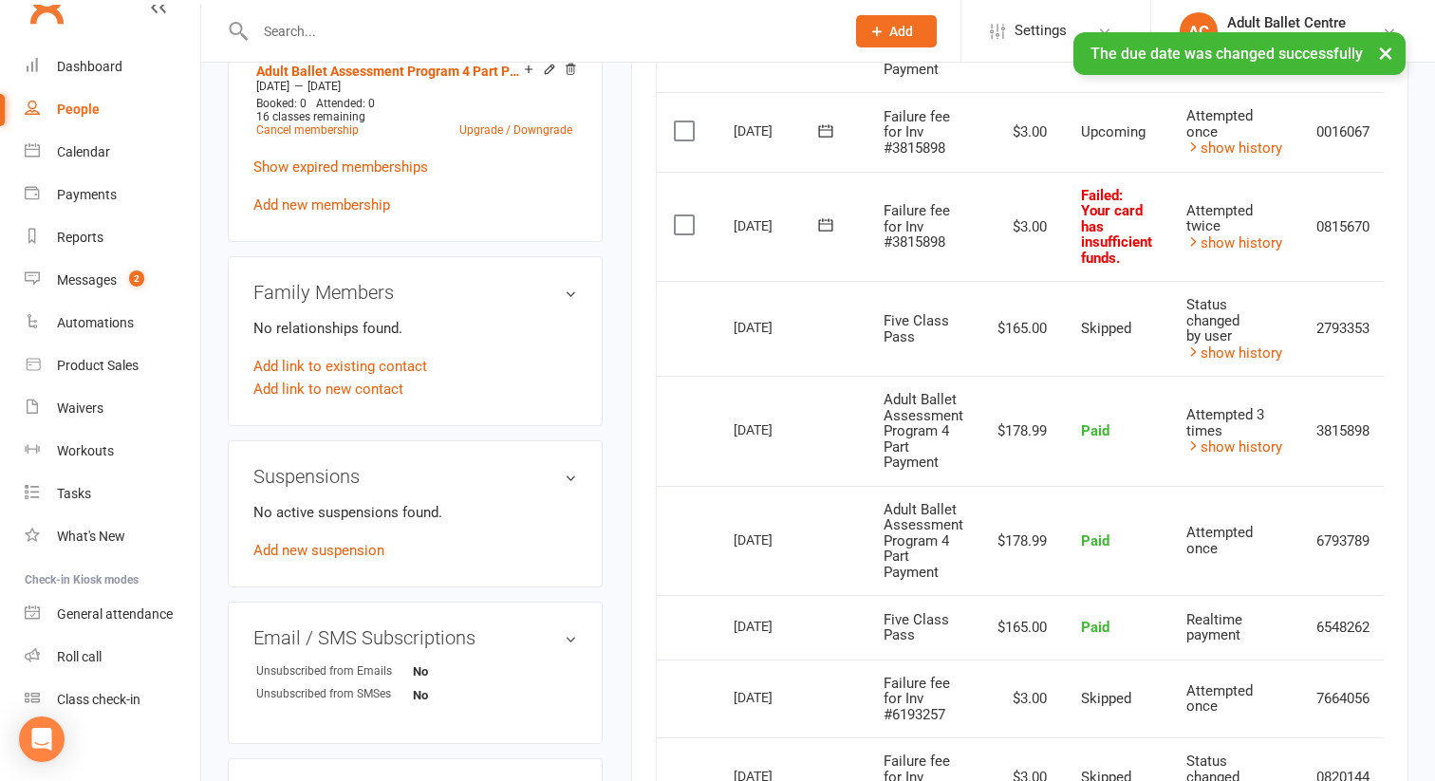
click at [824, 146] on ui-view "Prospect Member Non-attending contact Class / event Appointment Task Membership…" at bounding box center [717, 152] width 1435 height 2262
click at [822, 131] on icon at bounding box center [825, 130] width 19 height 19
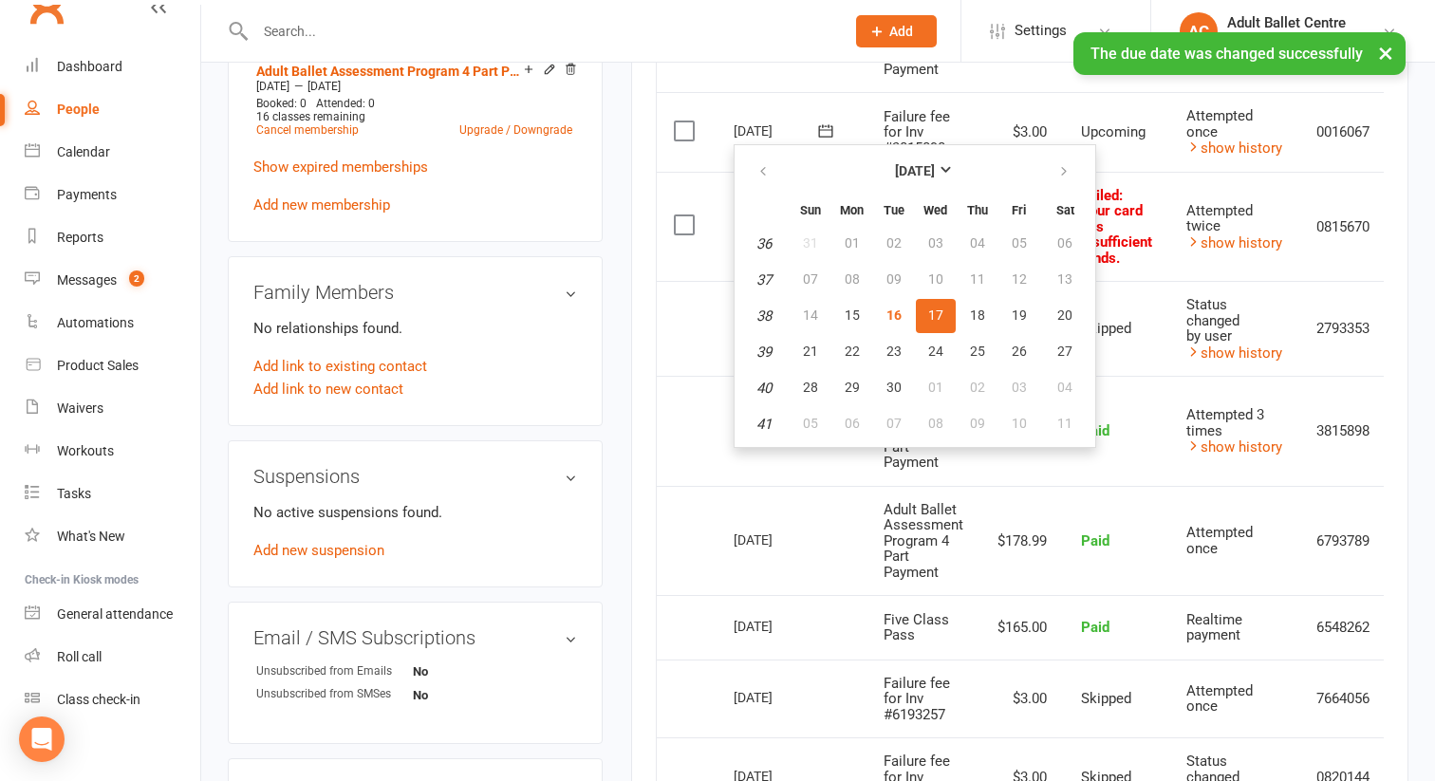
click at [679, 278] on td "Select this" at bounding box center [687, 227] width 60 height 110
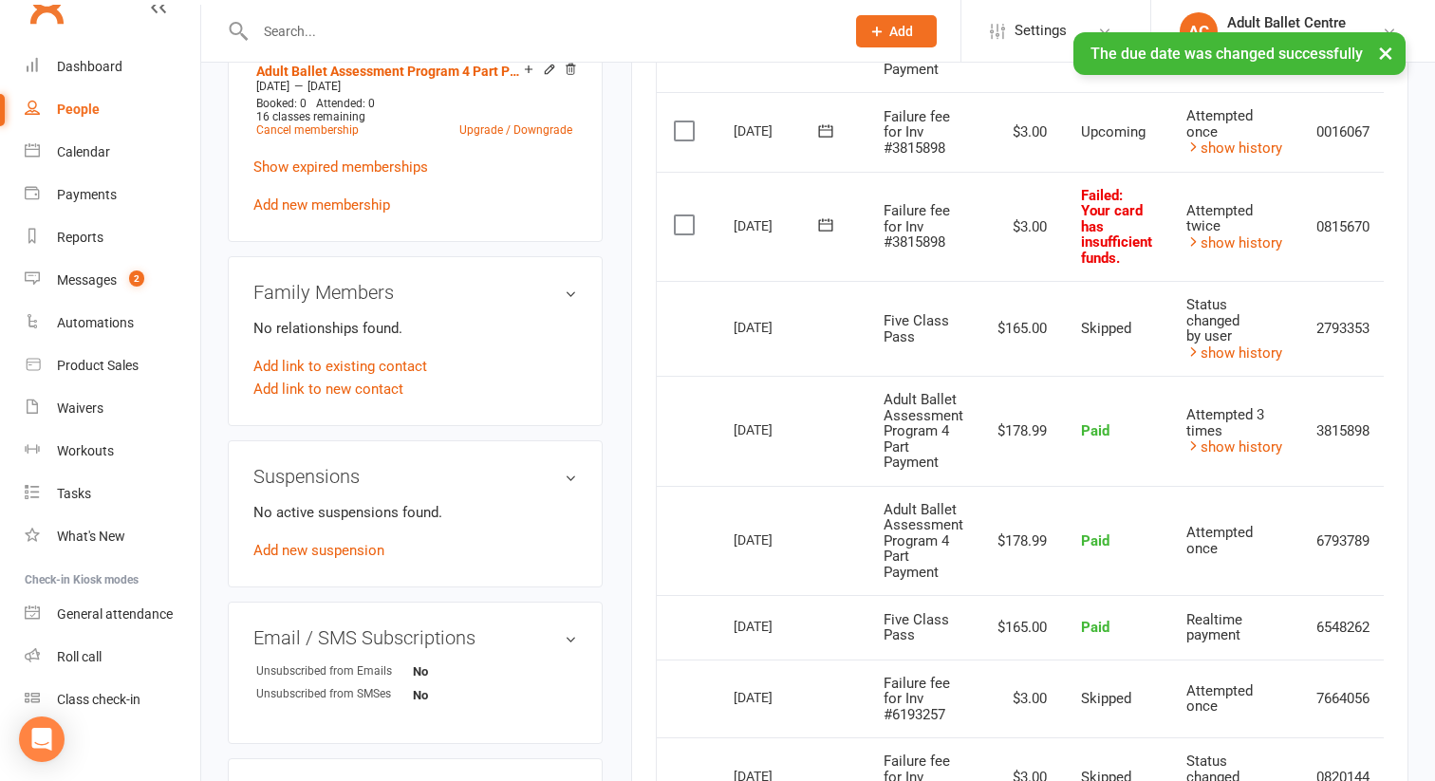
click at [826, 222] on icon at bounding box center [825, 224] width 19 height 19
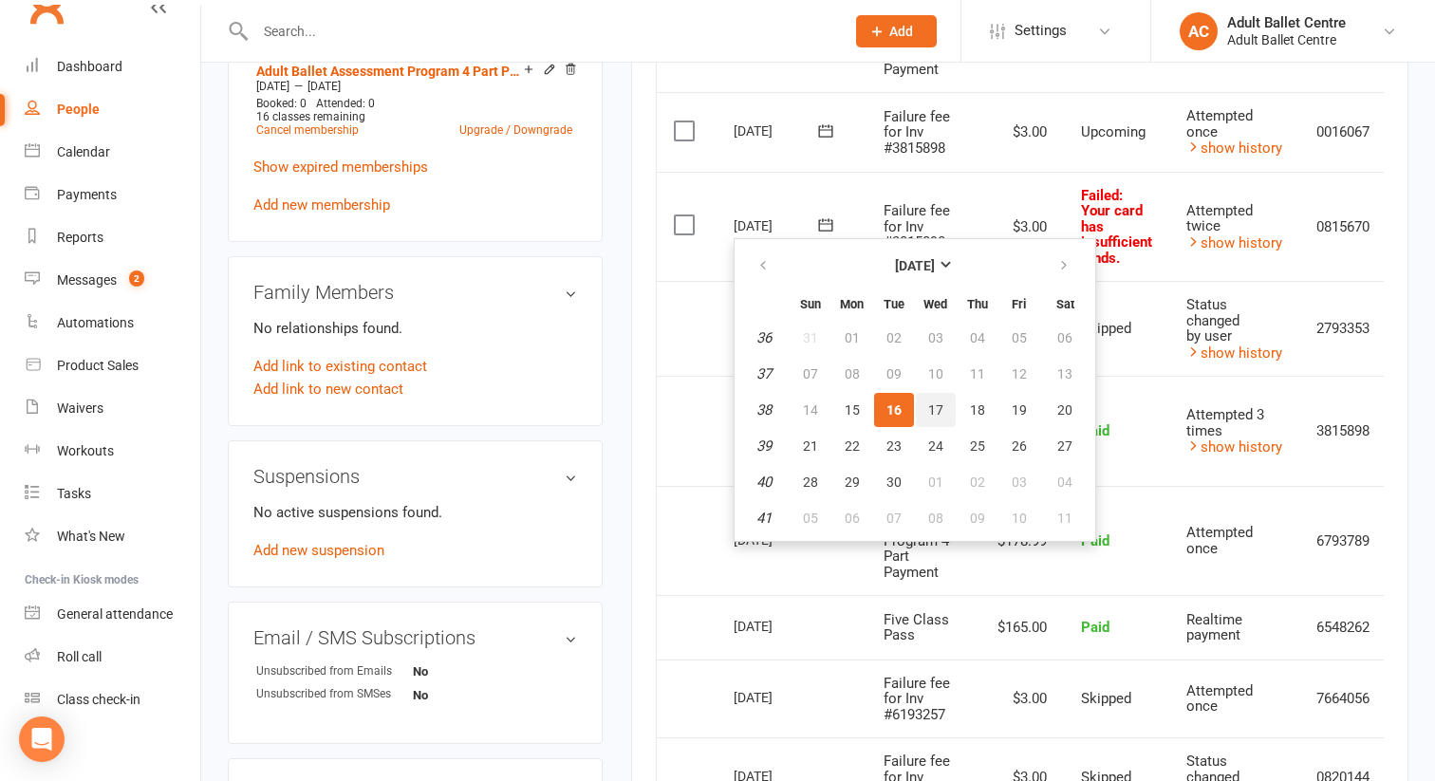
click at [933, 409] on span "17" at bounding box center [935, 409] width 15 height 15
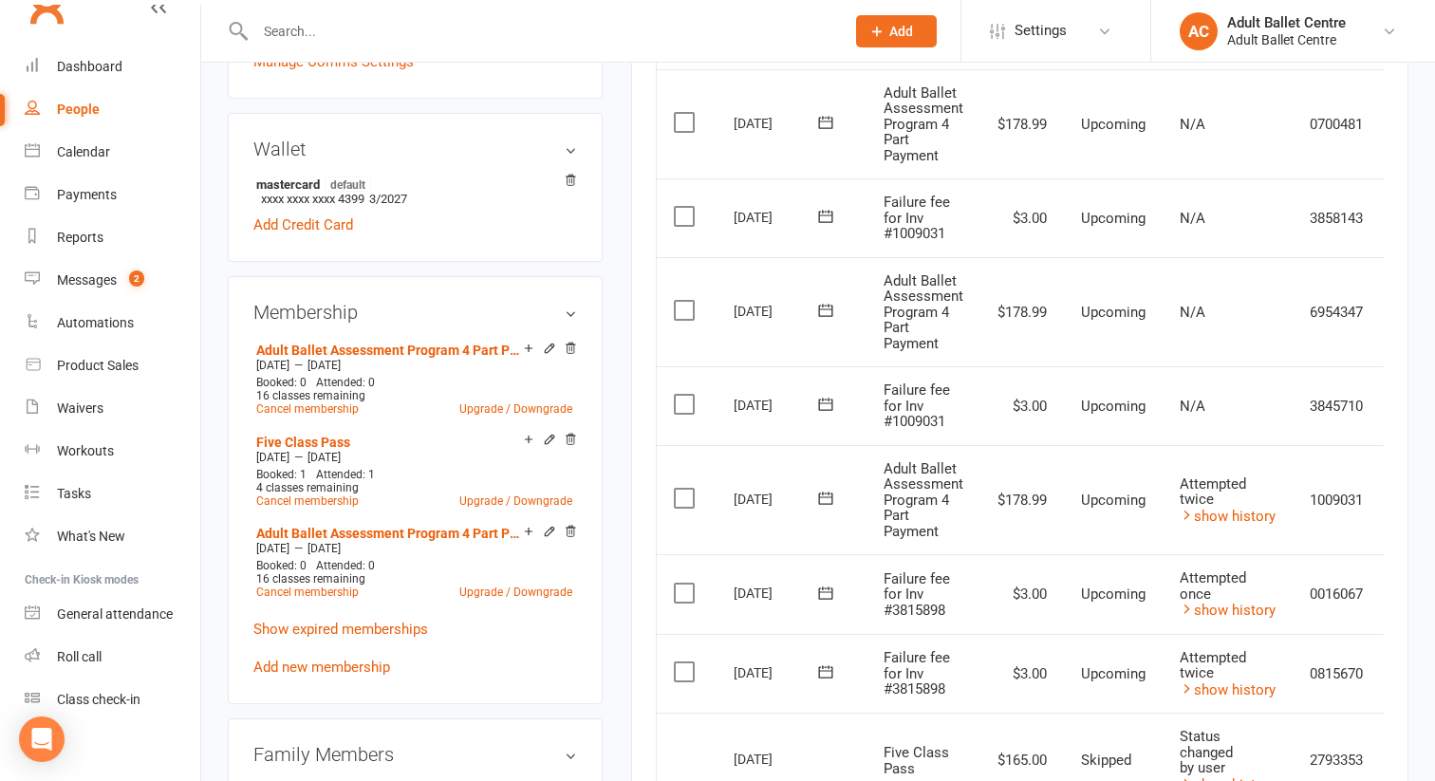
scroll to position [520, 0]
